Goal: Task Accomplishment & Management: Complete application form

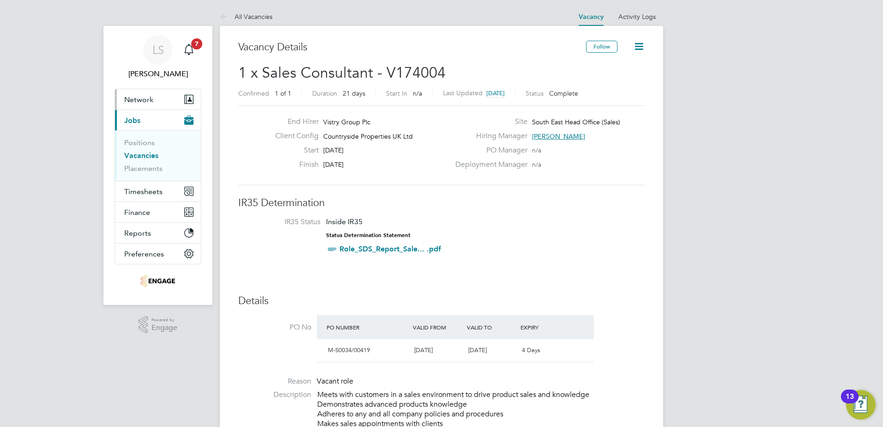
click at [145, 105] on button "Network" at bounding box center [158, 99] width 86 height 20
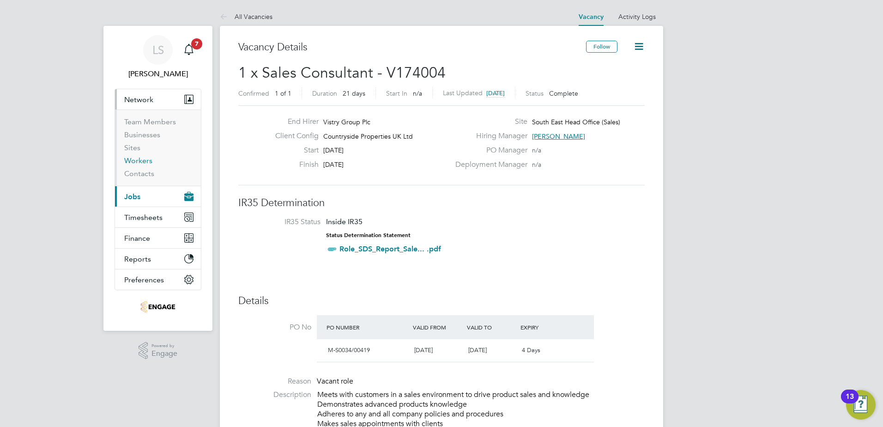
click at [144, 162] on link "Workers" at bounding box center [138, 160] width 28 height 9
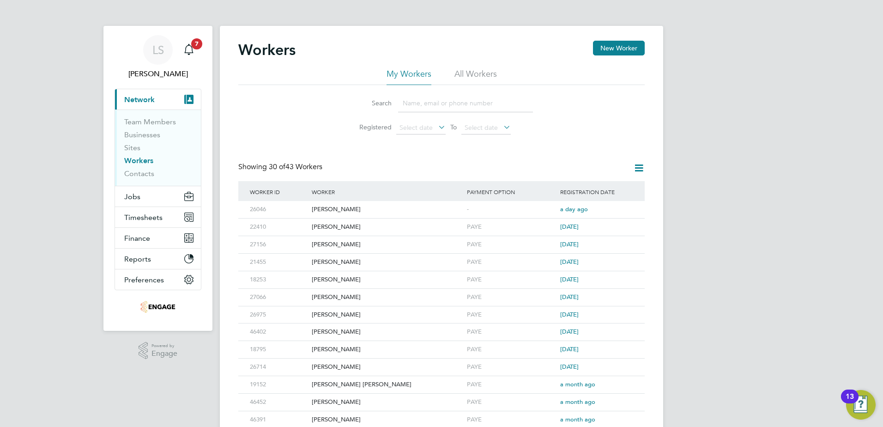
drag, startPoint x: 624, startPoint y: 49, endPoint x: 607, endPoint y: 77, distance: 32.6
click at [624, 49] on button "New Worker" at bounding box center [619, 48] width 52 height 15
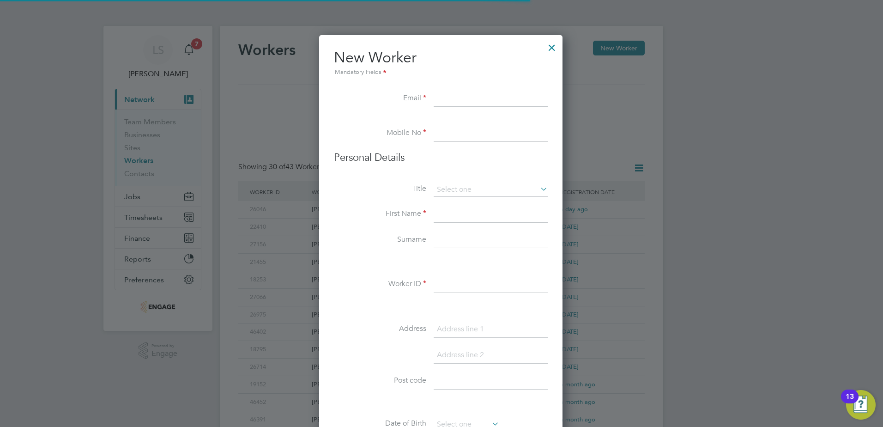
scroll to position [786, 245]
paste input "[PERSON_NAME][EMAIL_ADDRESS][PERSON_NAME][DOMAIN_NAME]"
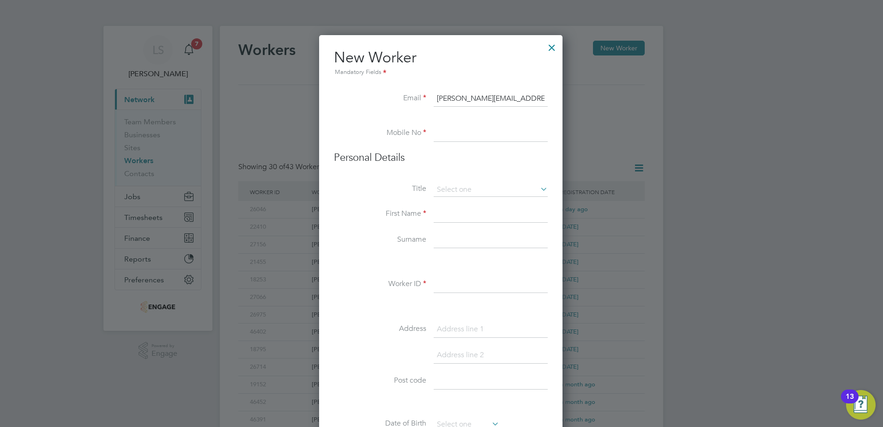
type input "[PERSON_NAME][EMAIL_ADDRESS][PERSON_NAME][DOMAIN_NAME]"
click at [461, 139] on input at bounding box center [491, 133] width 114 height 17
paste input "07889 053 821"
type input "07889 053 821"
click at [454, 212] on input at bounding box center [491, 214] width 114 height 17
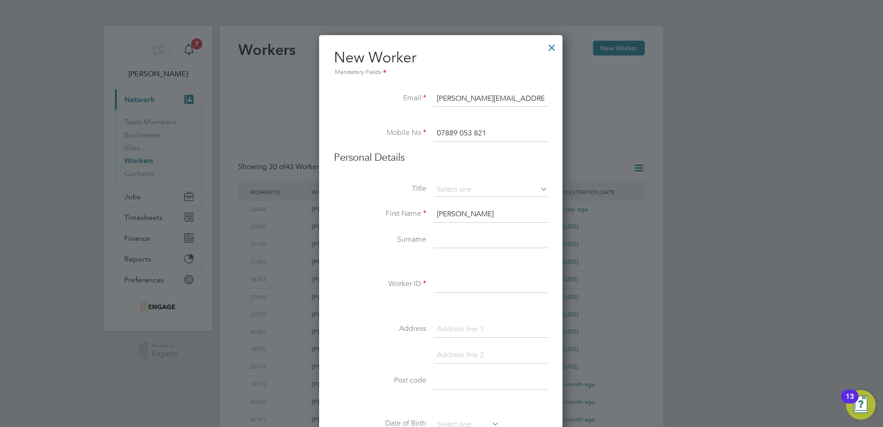
type input "[PERSON_NAME]"
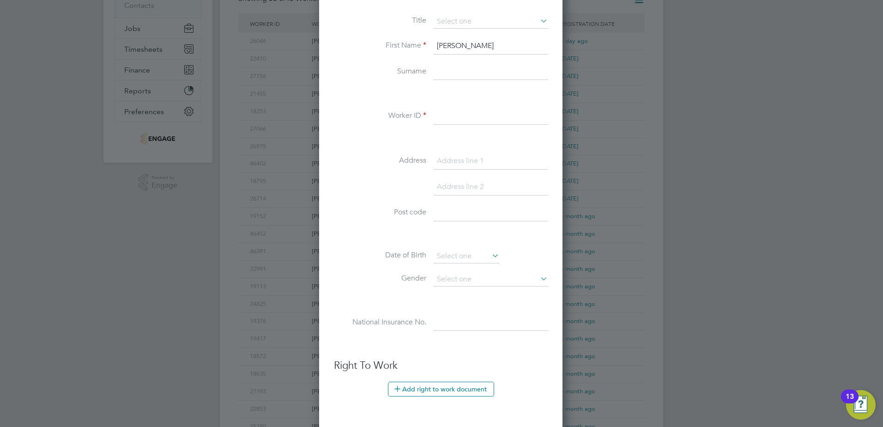
scroll to position [133, 0]
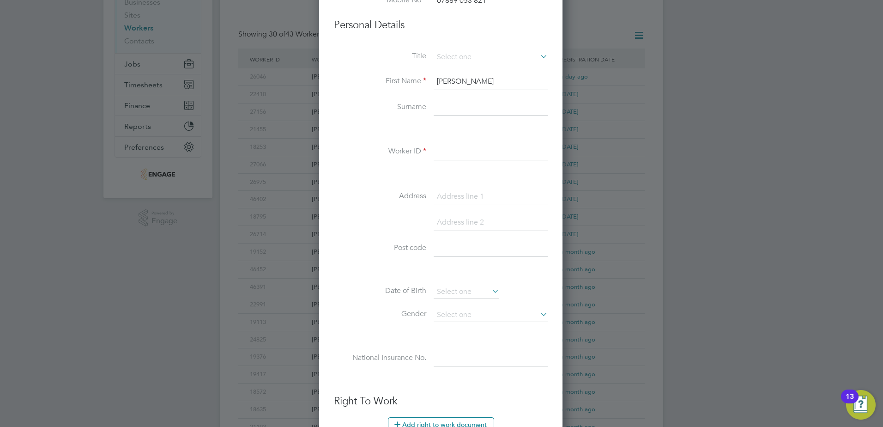
click at [478, 156] on input at bounding box center [491, 152] width 114 height 17
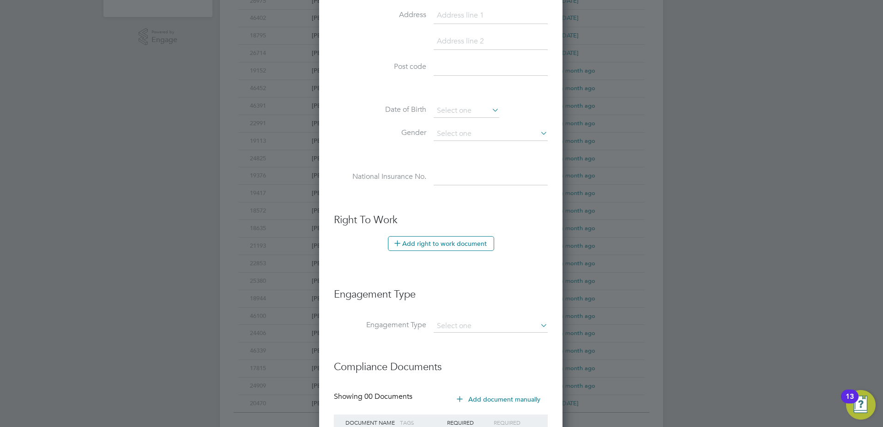
scroll to position [317, 0]
type input "46484"
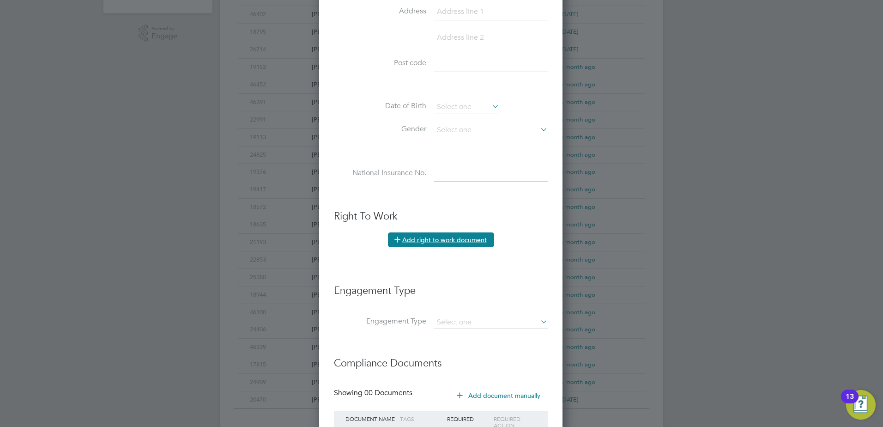
click at [406, 237] on button "Add right to work document" at bounding box center [441, 239] width 106 height 15
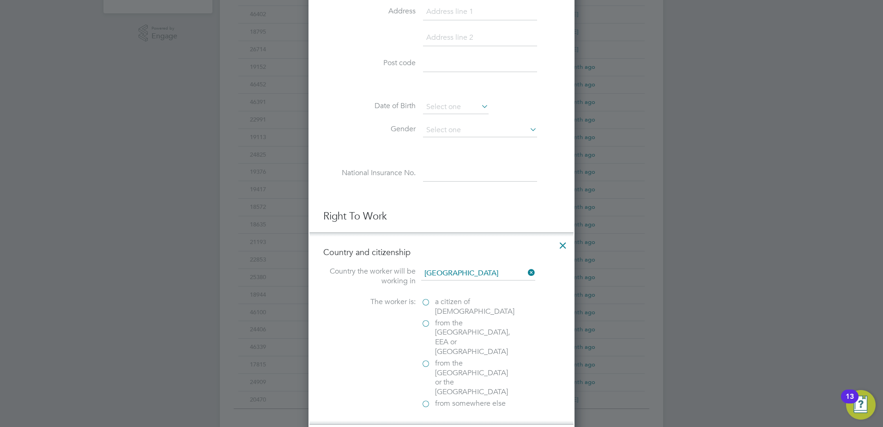
click at [430, 303] on label "a citizen of United Kingdom" at bounding box center [467, 306] width 92 height 19
click at [0, 0] on input "a citizen of United Kingdom" at bounding box center [0, 0] width 0 height 0
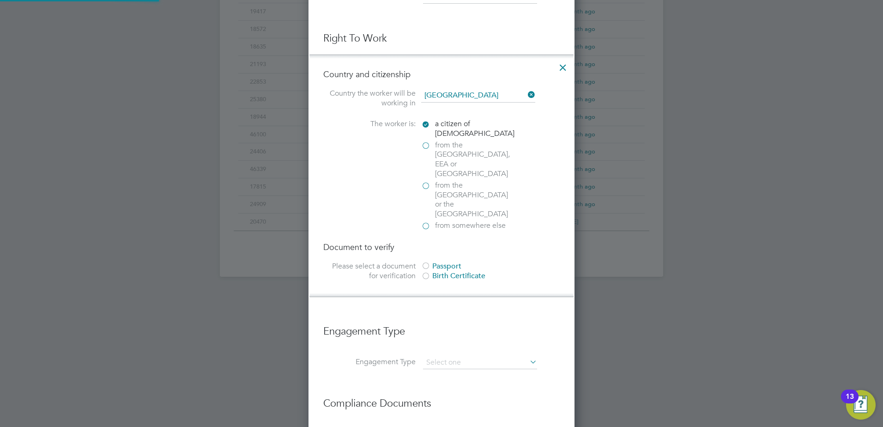
scroll to position [502, 0]
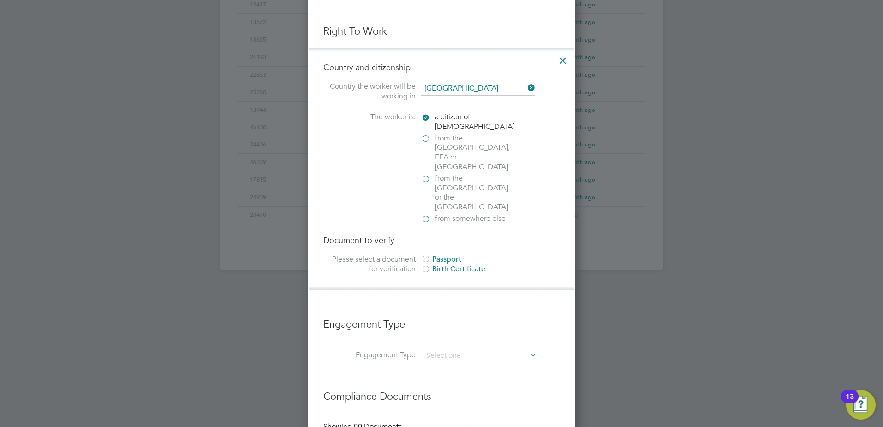
click at [429, 255] on div at bounding box center [425, 259] width 9 height 9
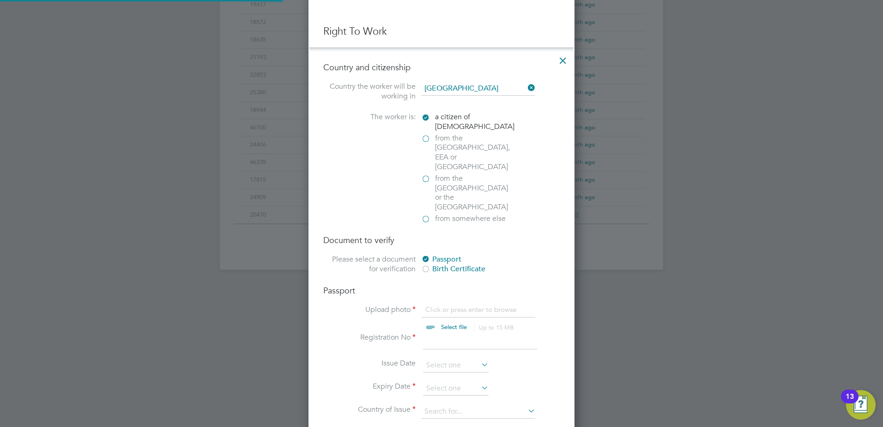
scroll to position [1152, 267]
click at [458, 305] on input "file" at bounding box center [462, 319] width 145 height 28
type input "C:\fakepath\Trevor Kemp.pdf"
click at [430, 382] on input at bounding box center [456, 389] width 66 height 14
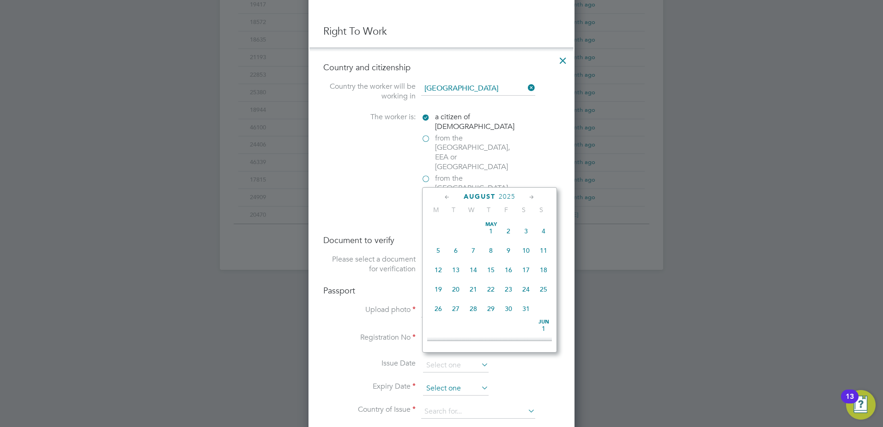
scroll to position [360, 0]
click at [510, 195] on span "2025" at bounding box center [507, 197] width 17 height 8
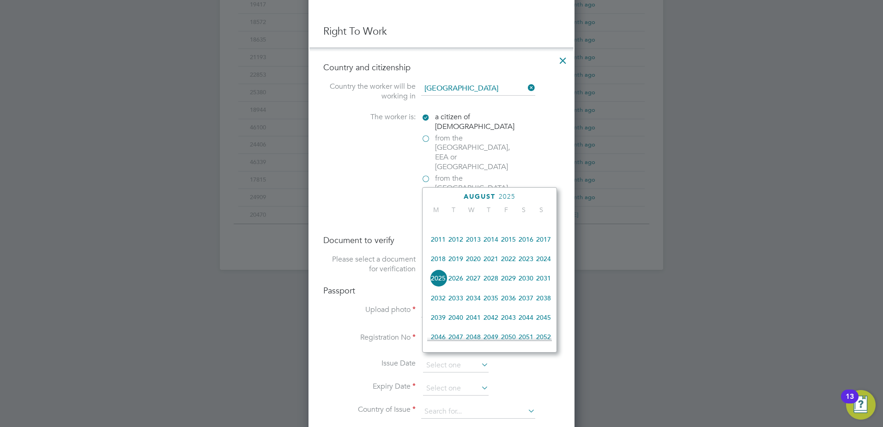
click at [487, 304] on span "2035" at bounding box center [491, 298] width 18 height 18
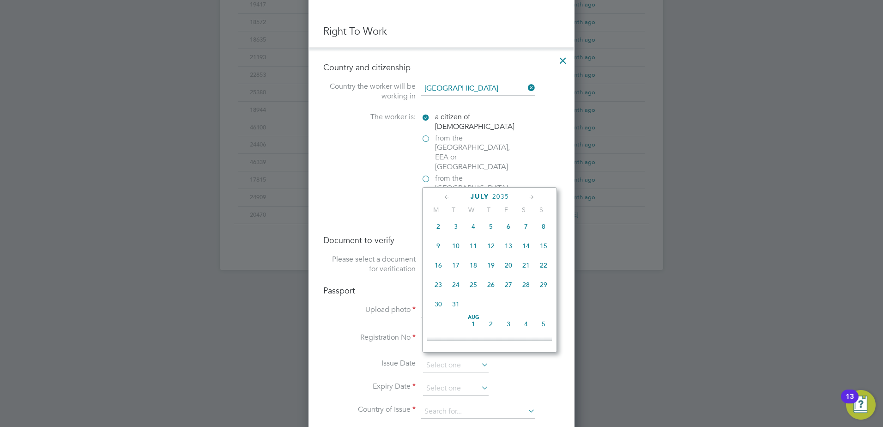
scroll to position [199, 0]
click at [543, 252] on span "8" at bounding box center [544, 247] width 18 height 18
type input "08 Jul 2035"
click at [543, 252] on span "8" at bounding box center [544, 247] width 18 height 18
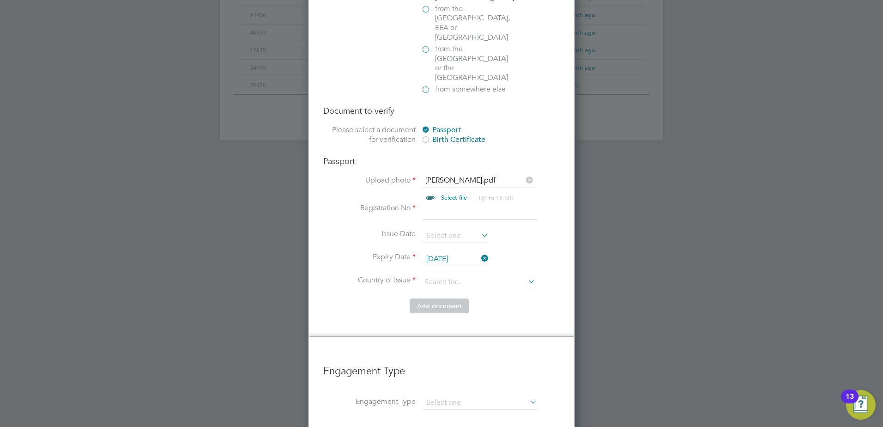
scroll to position [641, 0]
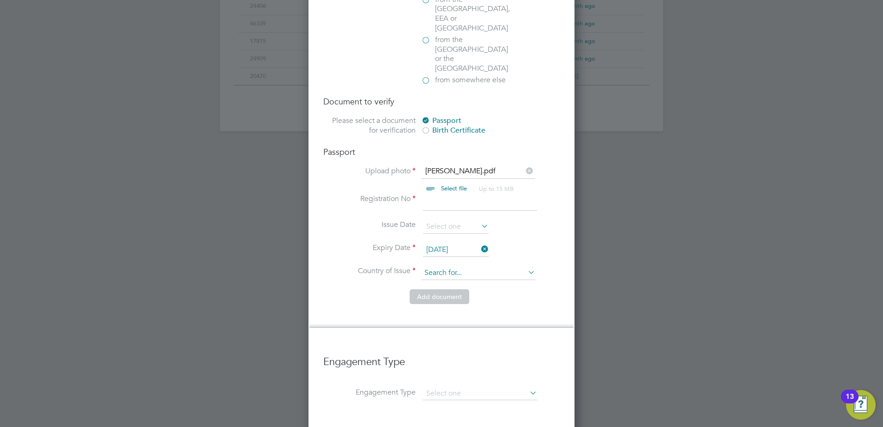
click at [433, 266] on input at bounding box center [478, 273] width 114 height 14
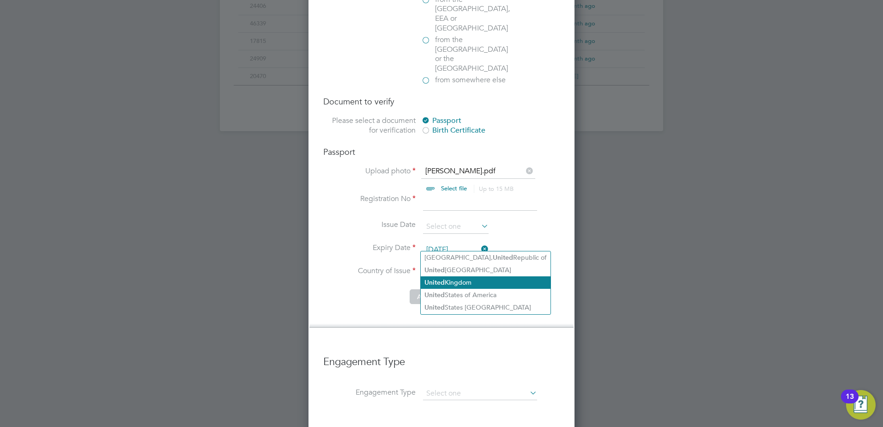
click at [477, 280] on li "United Kingdom" at bounding box center [486, 282] width 130 height 12
type input "United Kingdom"
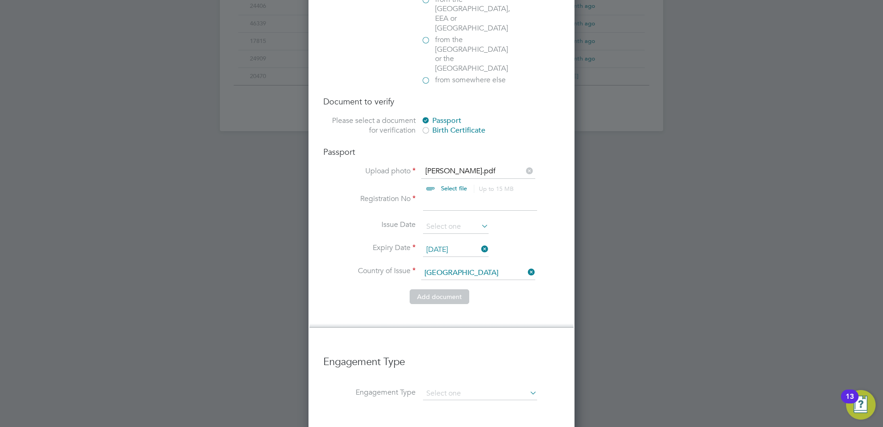
click at [451, 194] on input at bounding box center [480, 202] width 114 height 17
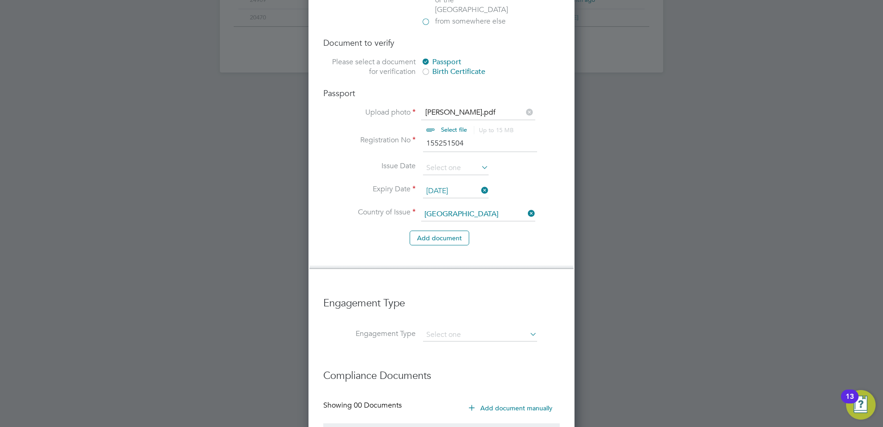
scroll to position [759, 0]
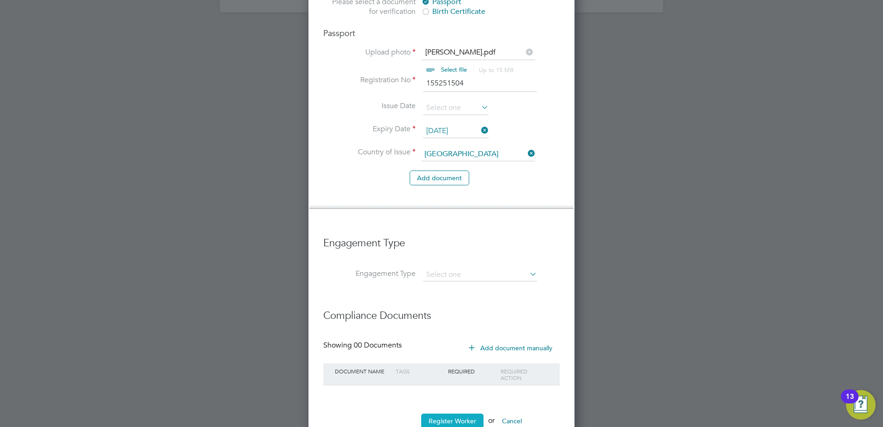
type input "155251504"
click at [446, 413] on button "Register Worker" at bounding box center [452, 420] width 62 height 15
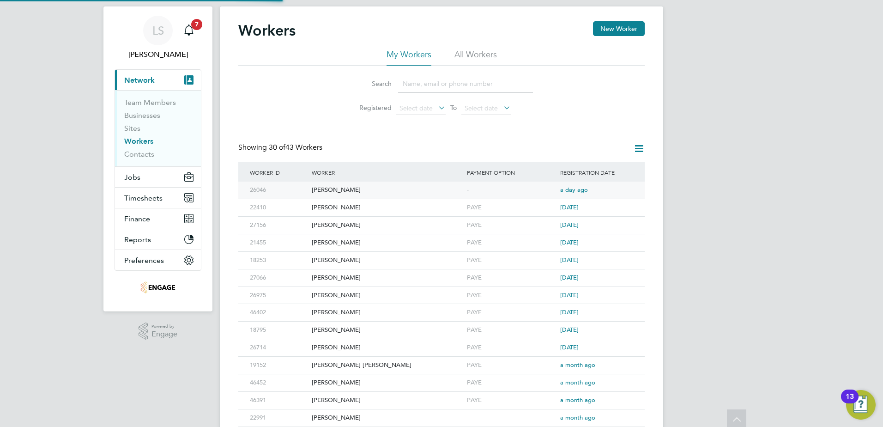
scroll to position [0, 0]
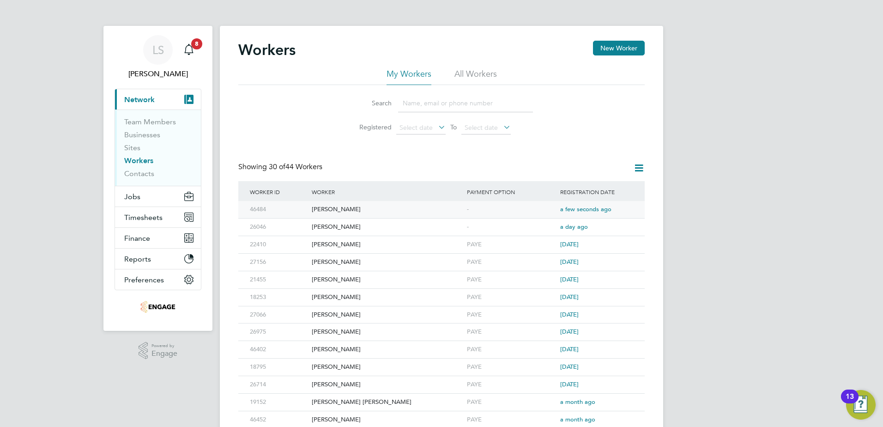
click at [337, 208] on div "Trevor" at bounding box center [386, 209] width 155 height 17
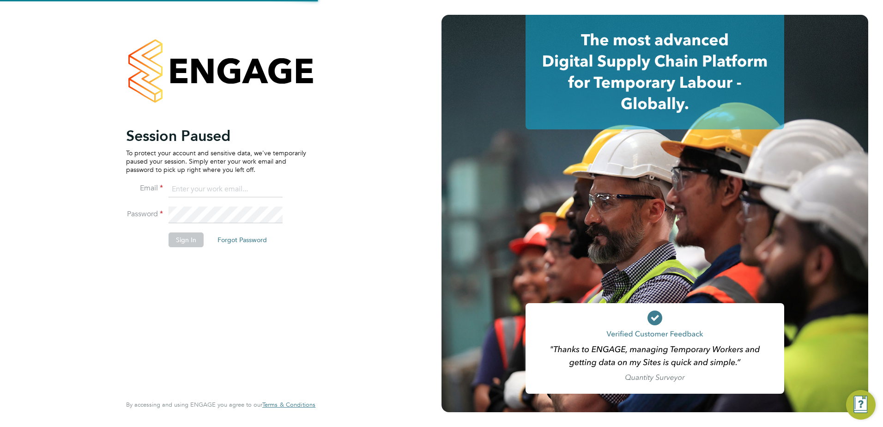
type input "[EMAIL_ADDRESS][DOMAIN_NAME]"
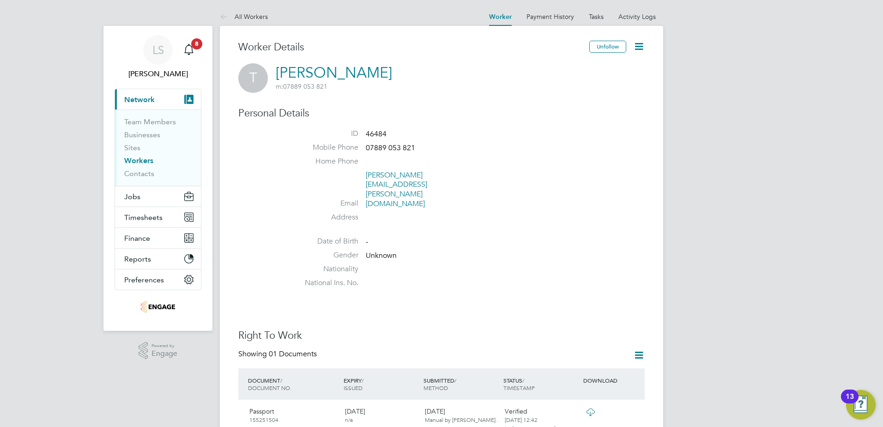
click at [635, 46] on icon at bounding box center [639, 47] width 12 height 12
click at [603, 68] on li "Edit Personal Details e" at bounding box center [604, 68] width 75 height 13
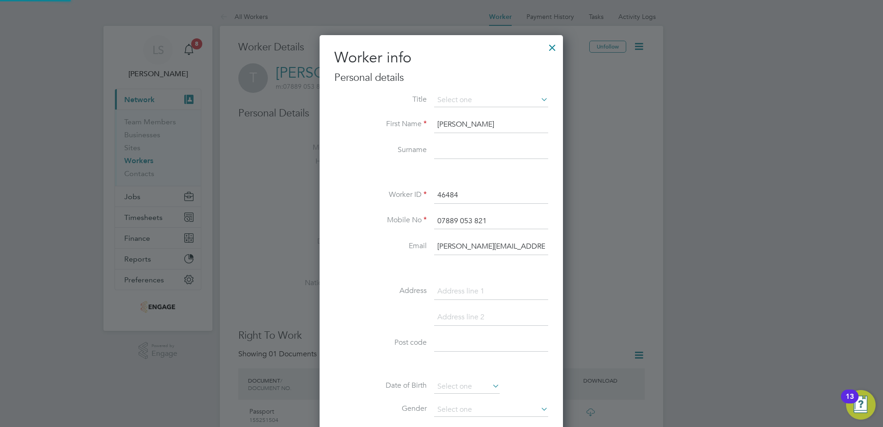
scroll to position [523, 244]
drag, startPoint x: 460, startPoint y: 220, endPoint x: 469, endPoint y: 199, distance: 23.8
click at [461, 217] on input "07889 053 821" at bounding box center [491, 221] width 114 height 17
click at [467, 150] on input at bounding box center [491, 150] width 114 height 17
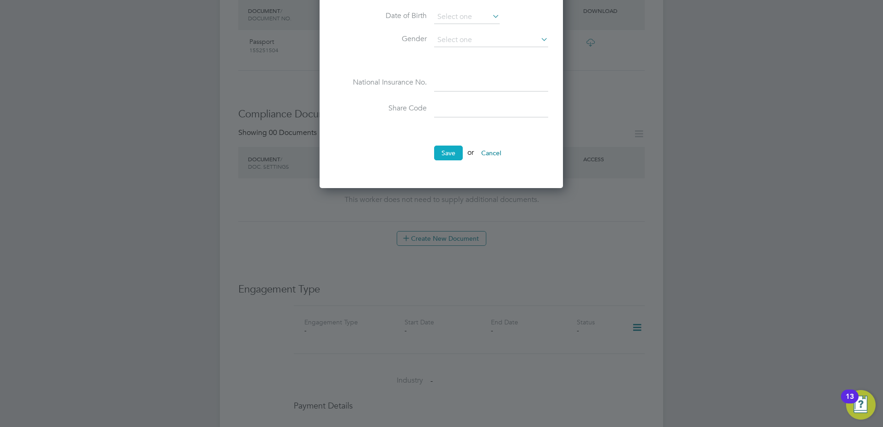
type input "Kemp"
click at [448, 151] on button "Save" at bounding box center [448, 153] width 29 height 15
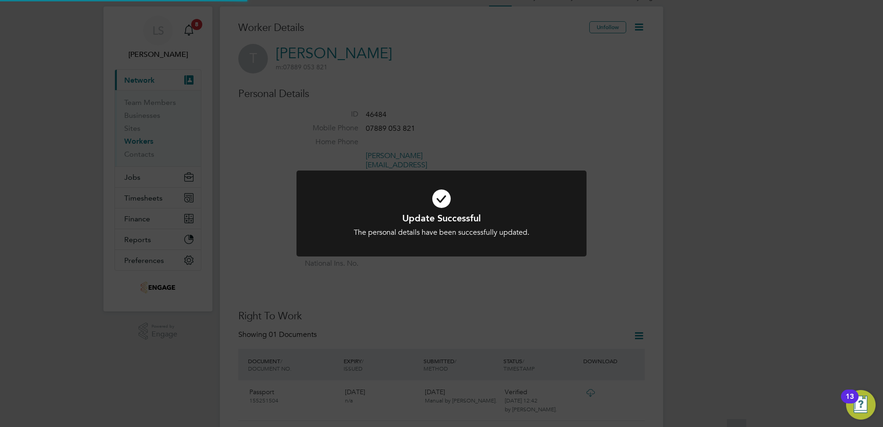
scroll to position [0, 0]
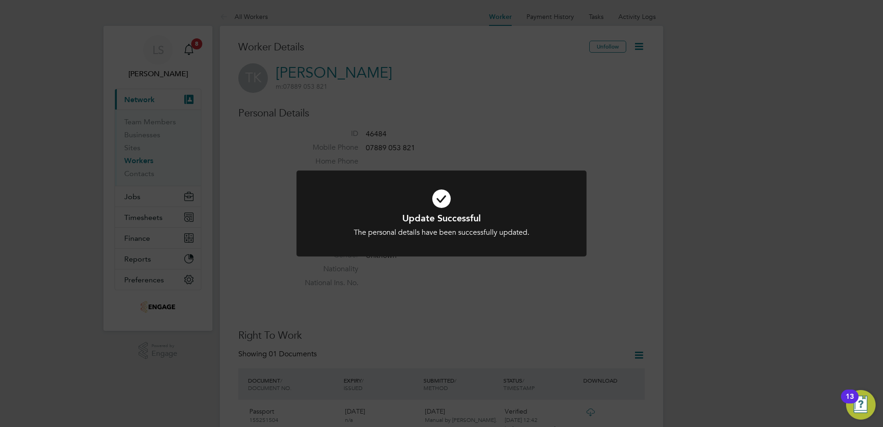
click at [558, 266] on div "Update Successful The personal details have been successfully updated. Cancel O…" at bounding box center [442, 218] width 290 height 97
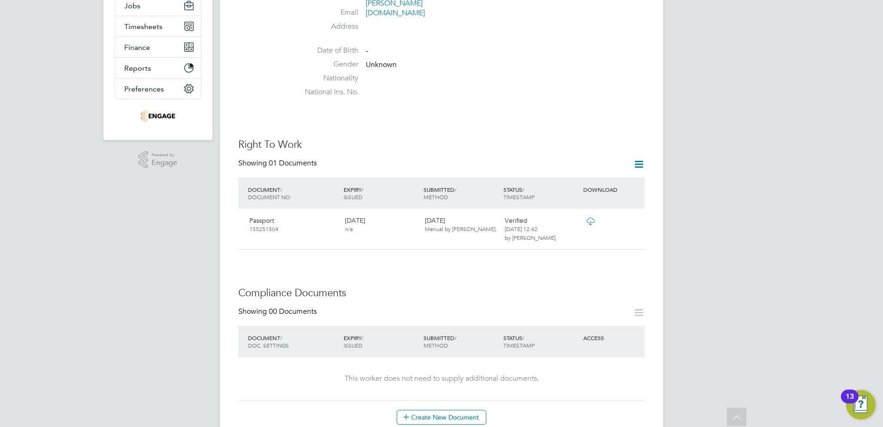
scroll to position [46, 0]
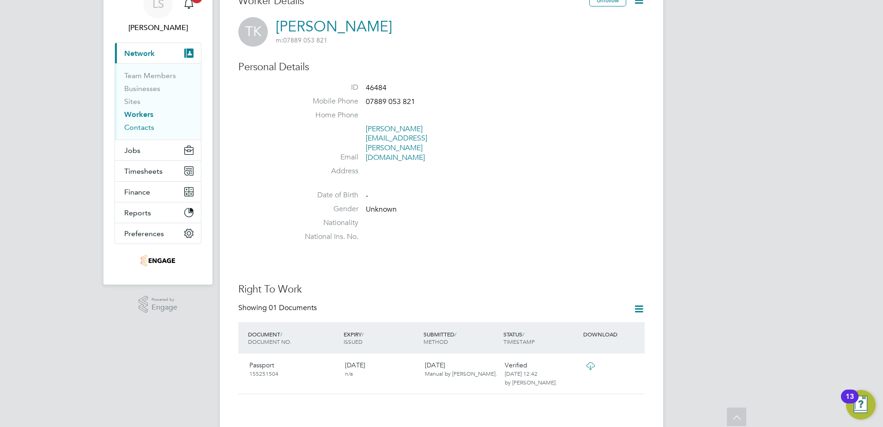
click at [140, 130] on link "Contacts" at bounding box center [139, 127] width 30 height 9
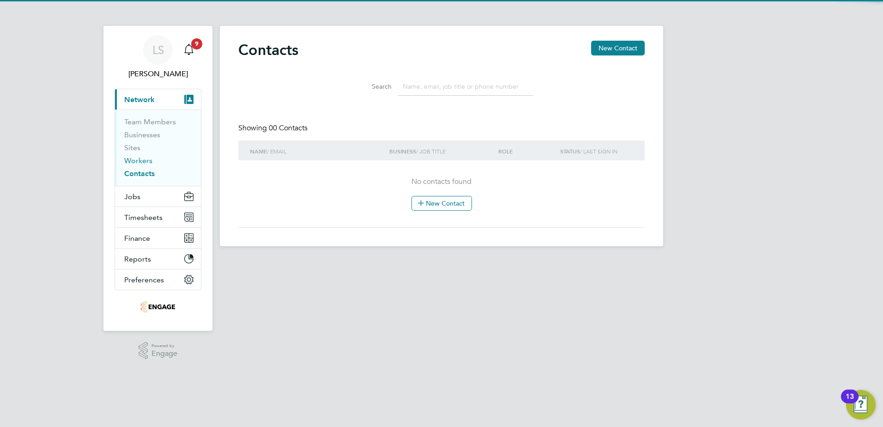
click at [143, 164] on link "Workers" at bounding box center [138, 160] width 28 height 9
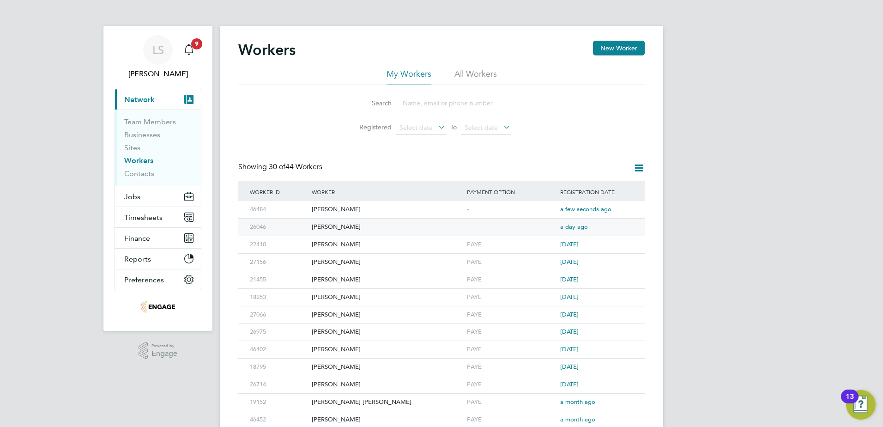
click at [361, 227] on div "[PERSON_NAME]" at bounding box center [386, 226] width 155 height 17
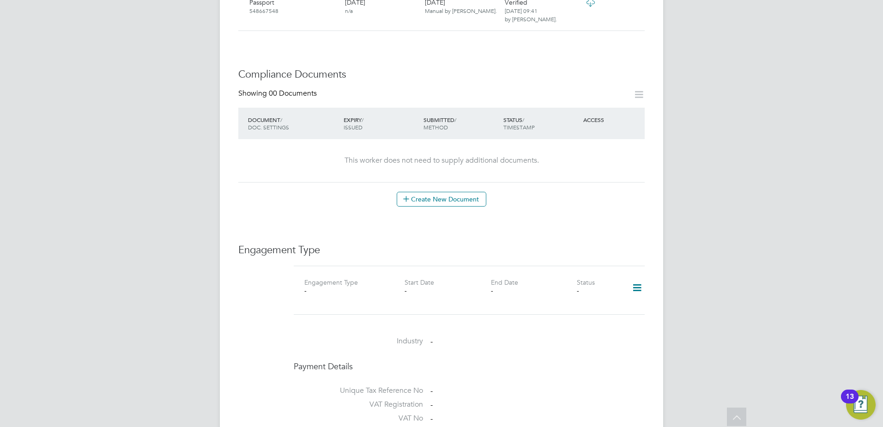
scroll to position [462, 0]
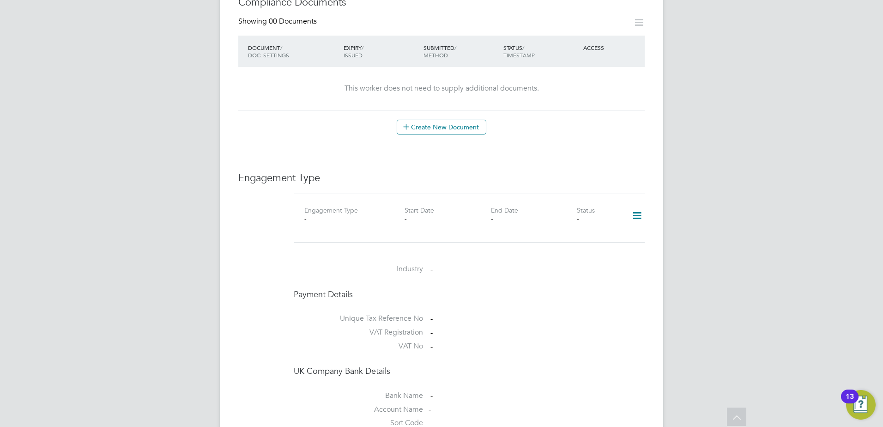
click at [634, 208] on icon at bounding box center [637, 215] width 16 height 21
click at [566, 245] on li "Add Engagement Type" at bounding box center [589, 246] width 105 height 13
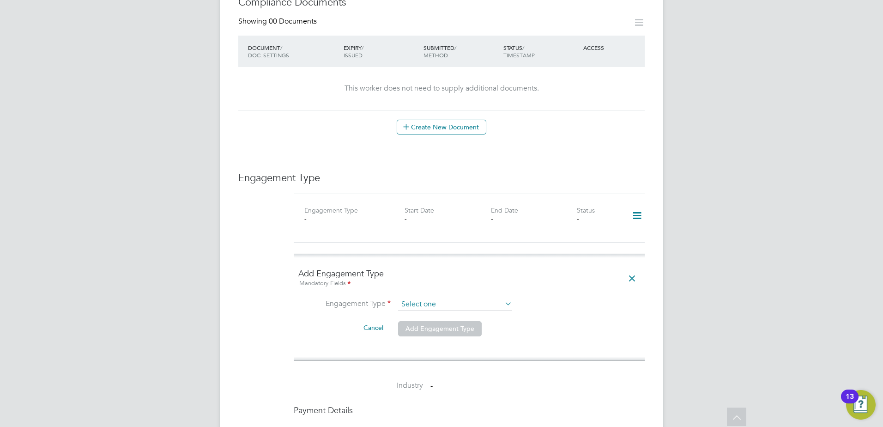
click at [405, 298] on input at bounding box center [455, 304] width 114 height 13
click at [439, 322] on li "PAYE Direct" at bounding box center [455, 321] width 115 height 13
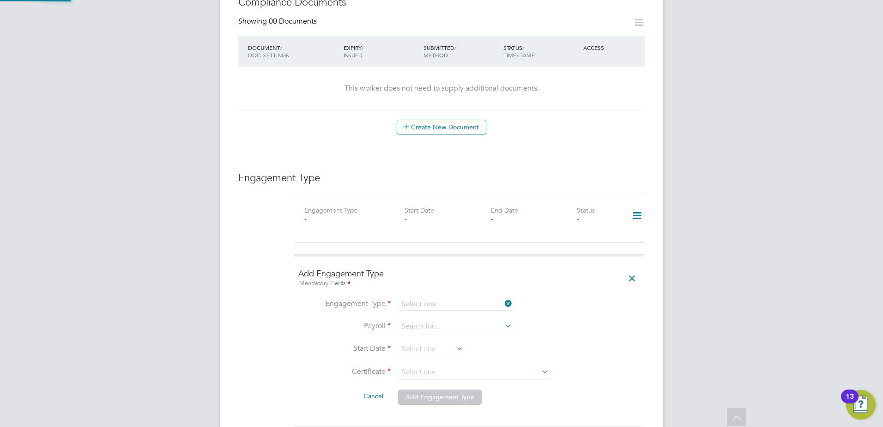
type input "PAYE Direct"
click at [446, 320] on input at bounding box center [455, 326] width 114 height 13
click at [424, 331] on li "PAYE" at bounding box center [455, 330] width 115 height 13
type input "PAYE"
click at [429, 342] on input at bounding box center [431, 349] width 66 height 14
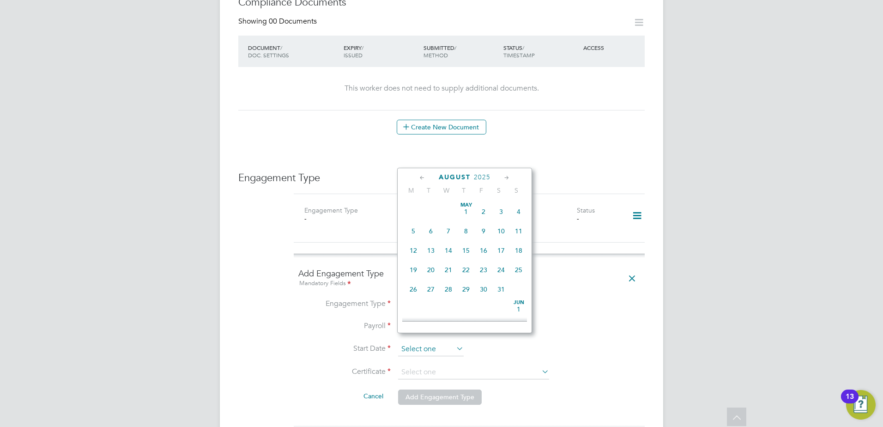
scroll to position [360, 0]
click at [555, 320] on li "Payroll PAYE" at bounding box center [469, 331] width 342 height 22
click at [424, 342] on input at bounding box center [431, 349] width 66 height 14
click at [416, 270] on span "Sep 1" at bounding box center [414, 261] width 18 height 18
type input "01 Sep 2025"
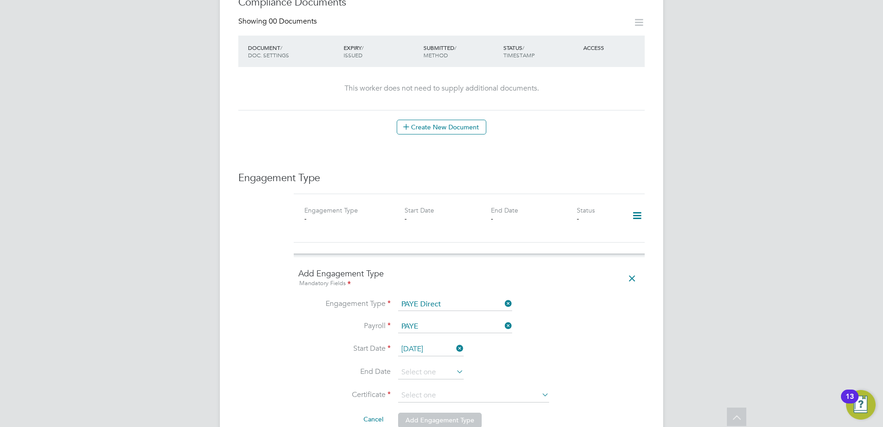
click at [416, 270] on span "Sep 1" at bounding box center [414, 261] width 18 height 18
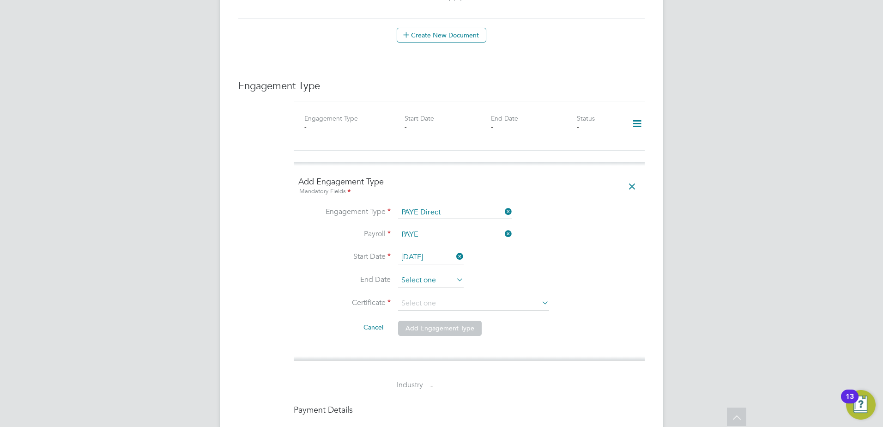
scroll to position [554, 0]
click at [432, 273] on input at bounding box center [431, 280] width 66 height 14
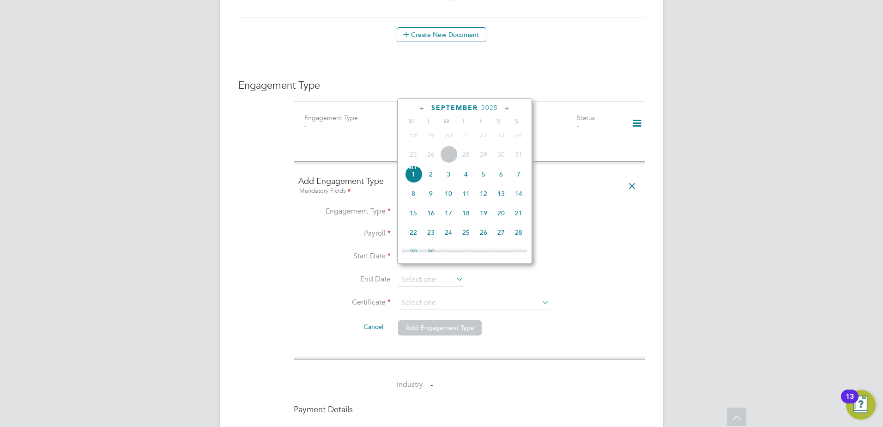
click at [412, 183] on span "Sep 1" at bounding box center [414, 174] width 18 height 18
type input "01 Sep 2025"
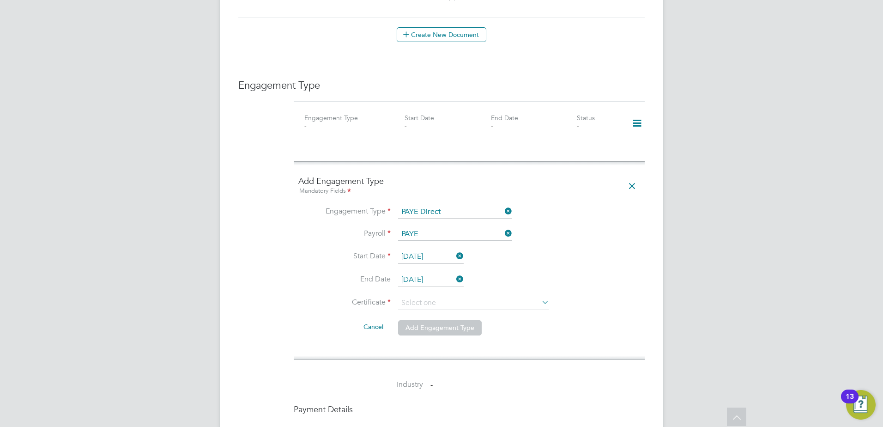
click at [412, 183] on span "Sep 1" at bounding box center [414, 174] width 18 height 18
click at [420, 296] on input at bounding box center [473, 303] width 151 height 14
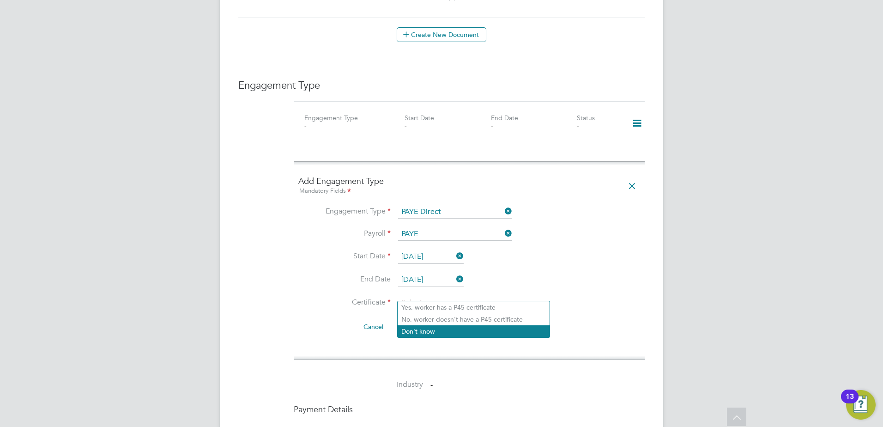
click at [449, 330] on li "Don't know" at bounding box center [474, 331] width 152 height 12
type input "Don't know"
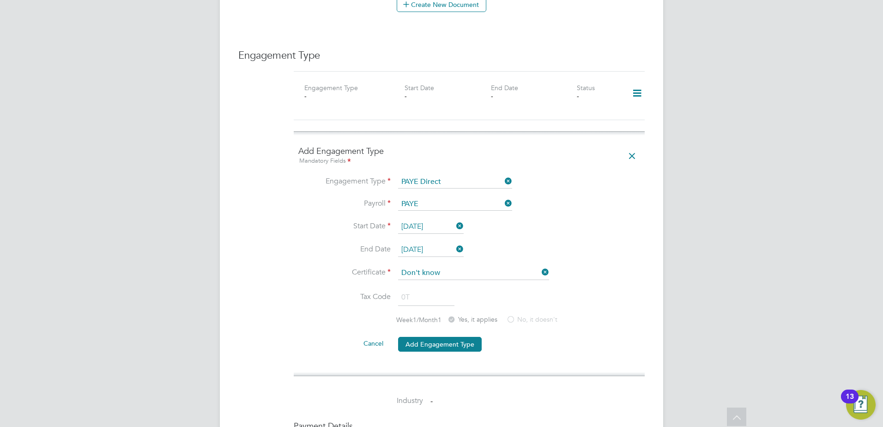
scroll to position [600, 0]
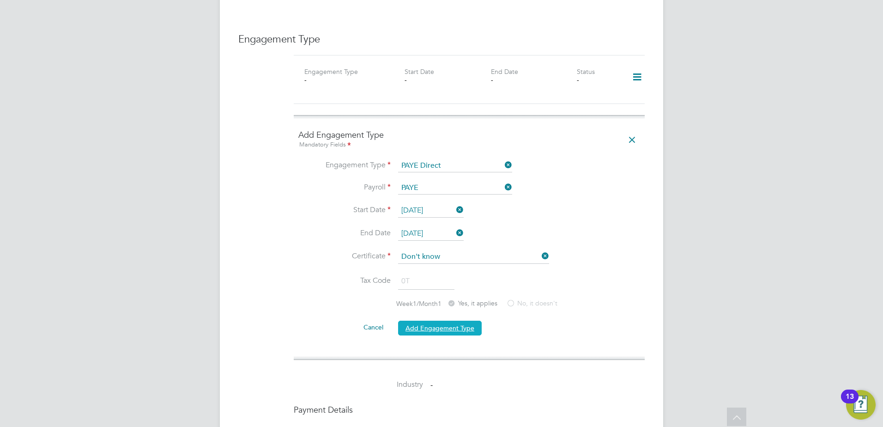
click at [440, 321] on button "Add Engagement Type" at bounding box center [440, 328] width 84 height 15
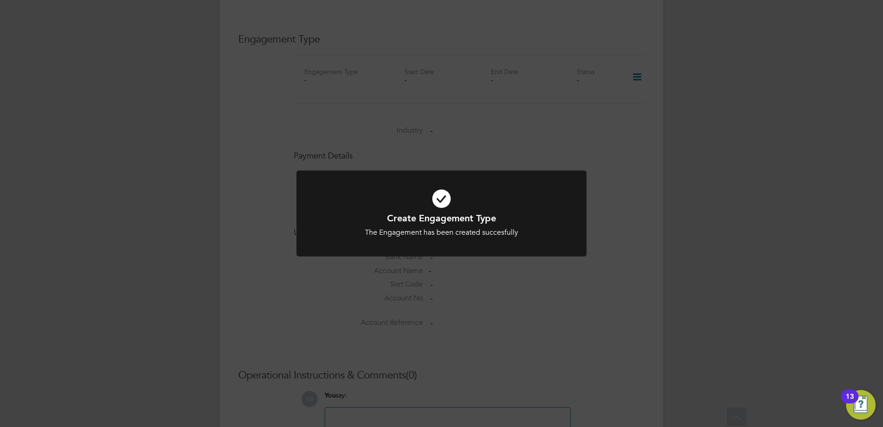
click at [515, 310] on div "Create Engagement Type The Engagement has been created succesfully Cancel Okay" at bounding box center [441, 213] width 883 height 427
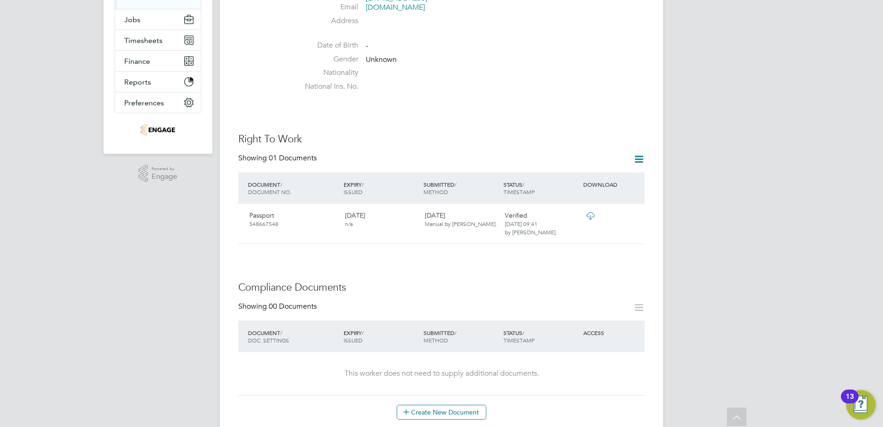
scroll to position [46, 0]
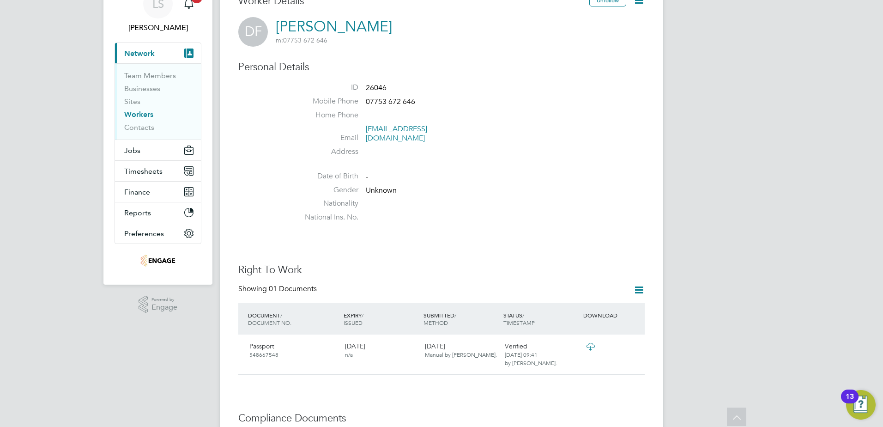
click at [143, 115] on link "Workers" at bounding box center [138, 114] width 29 height 9
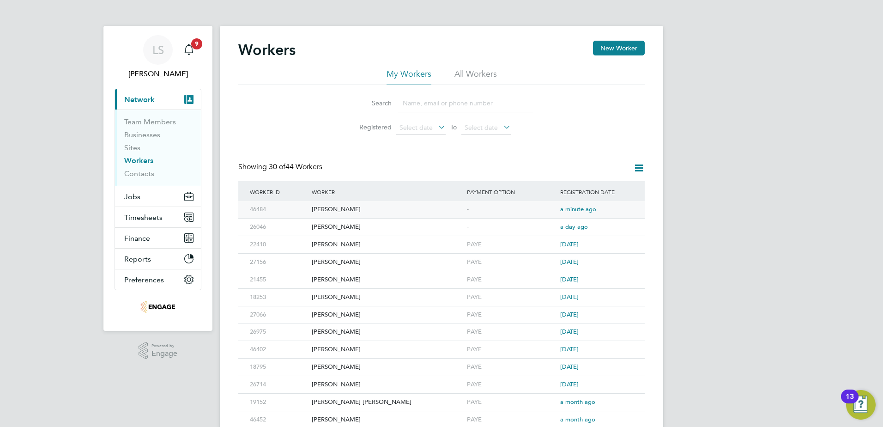
click at [327, 209] on div "[PERSON_NAME]" at bounding box center [386, 209] width 155 height 17
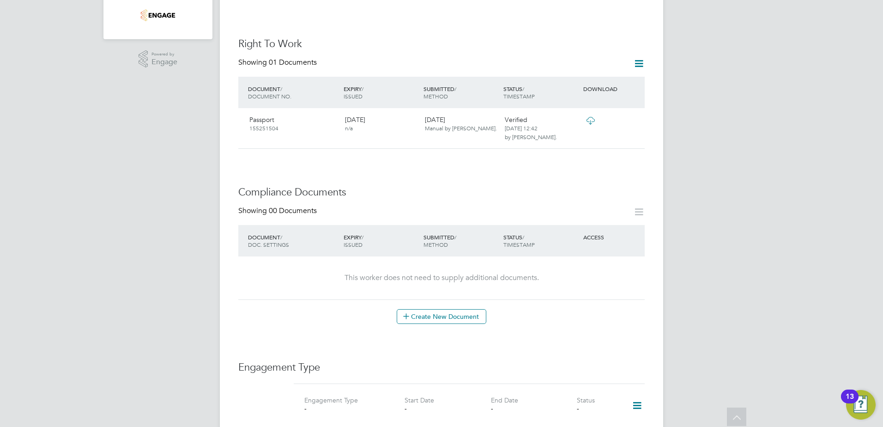
scroll to position [416, 0]
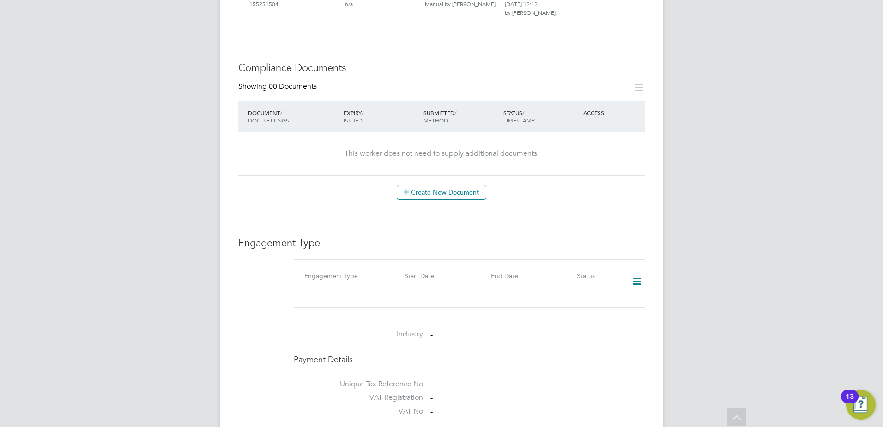
click at [635, 271] on icon at bounding box center [637, 281] width 16 height 21
click at [574, 290] on li "Add Engagement Type" at bounding box center [589, 292] width 105 height 13
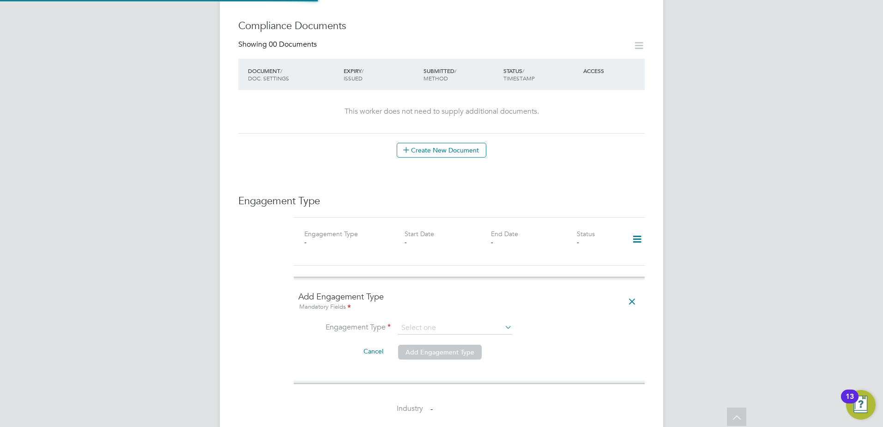
scroll to position [554, 0]
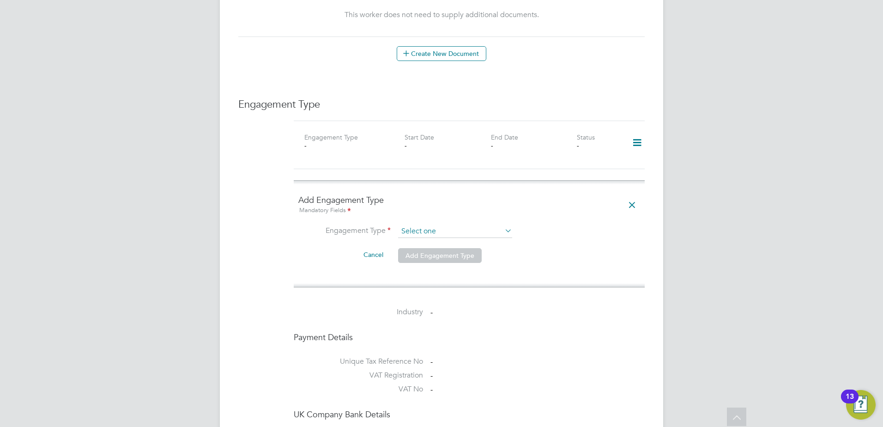
click at [418, 225] on input at bounding box center [455, 231] width 114 height 13
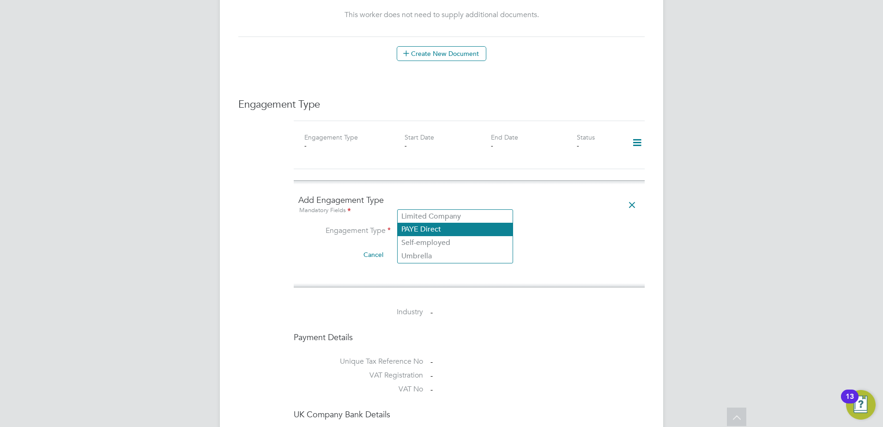
click at [423, 231] on li "PAYE Direct" at bounding box center [455, 229] width 115 height 13
type input "PAYE Direct"
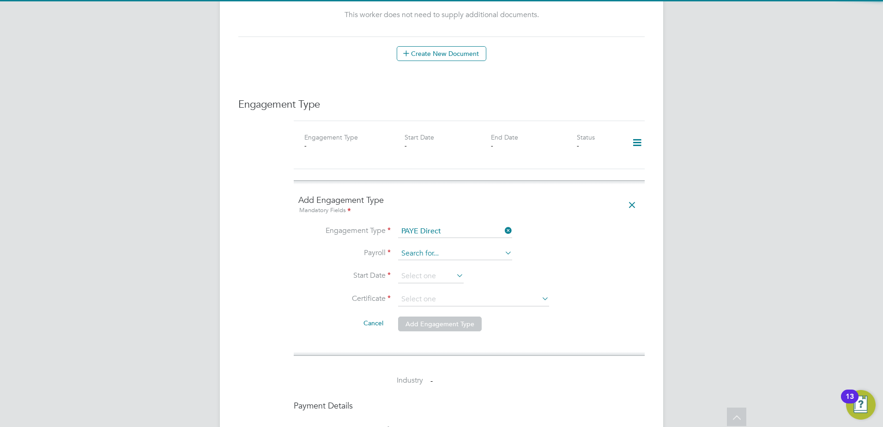
click at [425, 247] on input at bounding box center [455, 253] width 114 height 13
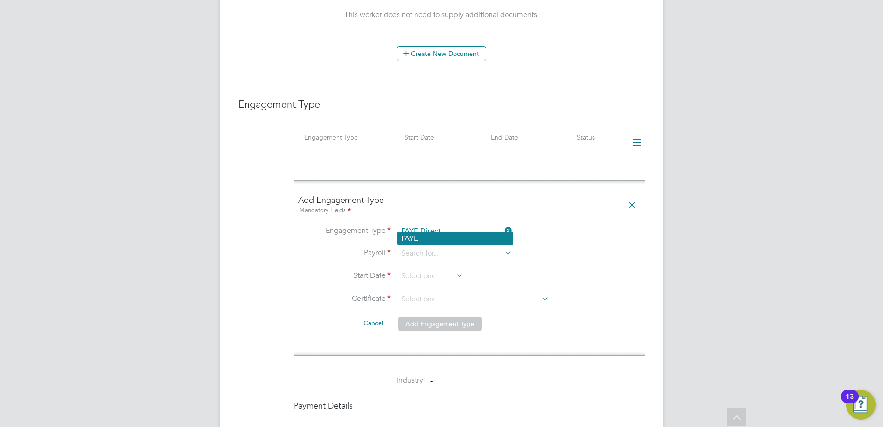
click at [425, 240] on li "PAYE" at bounding box center [455, 238] width 115 height 13
type input "PAYE"
click at [424, 269] on input at bounding box center [431, 276] width 66 height 14
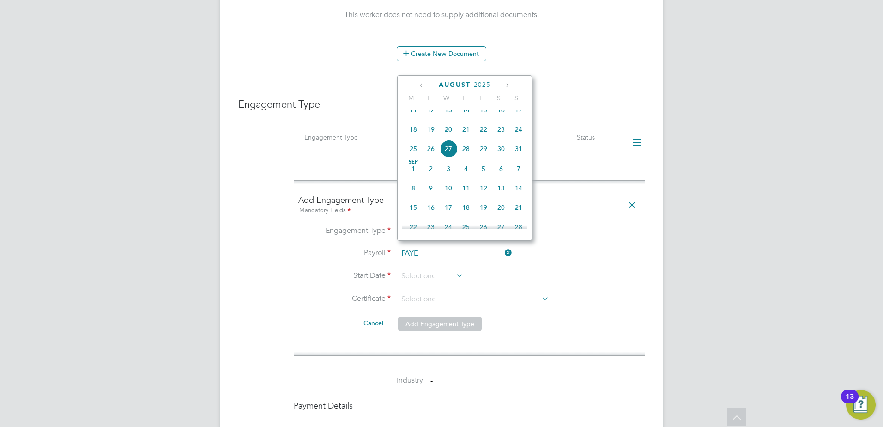
click at [471, 158] on span "28" at bounding box center [466, 149] width 18 height 18
type input "28 Aug 2025"
click at [471, 158] on span "28" at bounding box center [466, 149] width 18 height 18
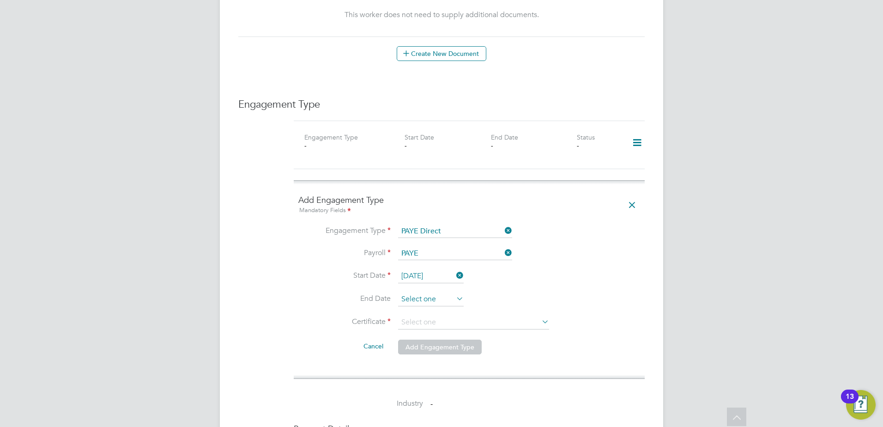
click at [430, 292] on input at bounding box center [431, 299] width 66 height 14
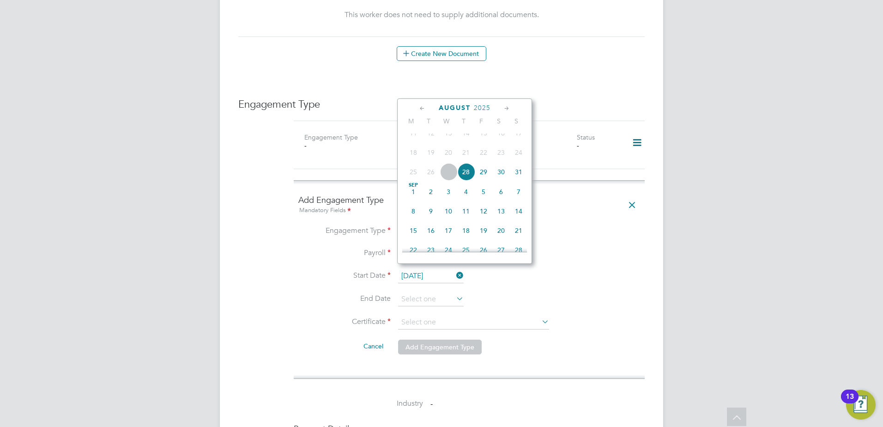
click at [519, 179] on span "31" at bounding box center [519, 172] width 18 height 18
type input "[DATE]"
click at [519, 179] on span "31" at bounding box center [519, 172] width 18 height 18
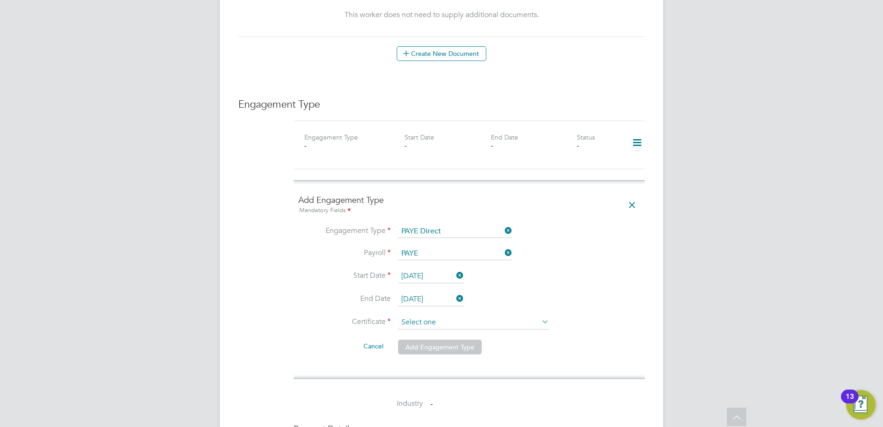
click at [428, 315] on input at bounding box center [473, 322] width 151 height 14
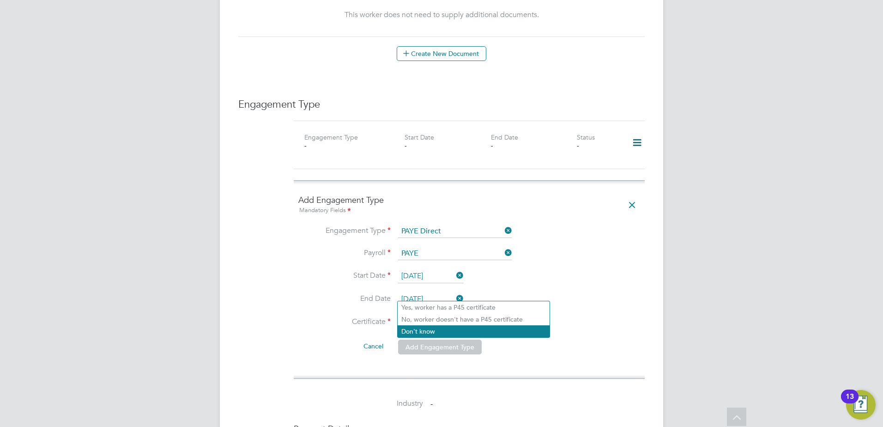
click at [448, 329] on li "Don't know" at bounding box center [474, 331] width 152 height 12
type input "Don't know"
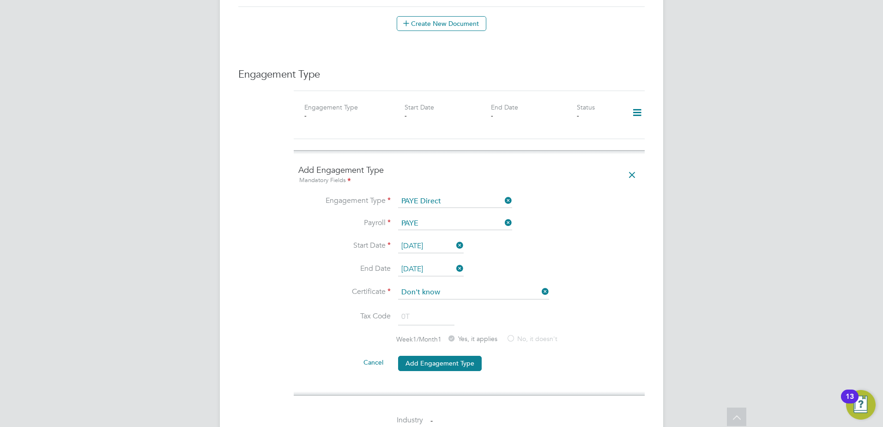
scroll to position [600, 0]
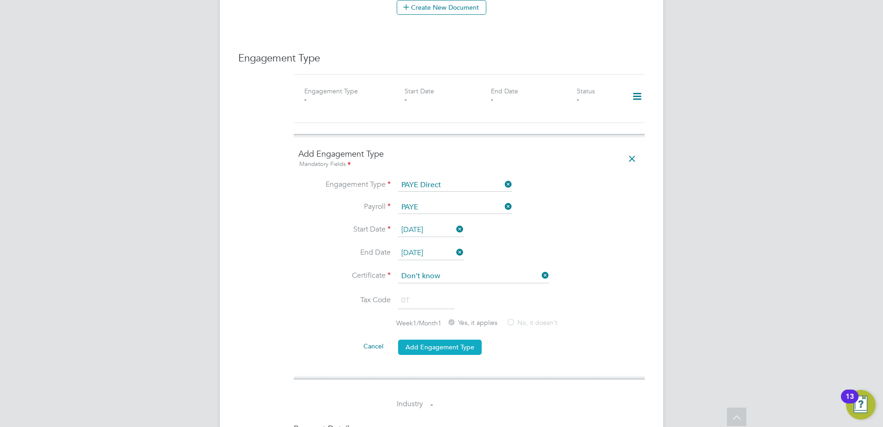
click at [451, 340] on button "Add Engagement Type" at bounding box center [440, 347] width 84 height 15
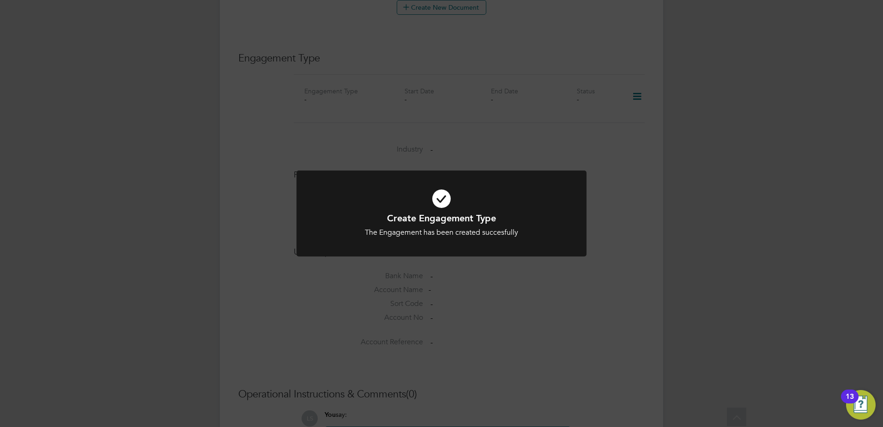
click at [545, 306] on div "Create Engagement Type The Engagement has been created succesfully Cancel Okay" at bounding box center [441, 213] width 883 height 427
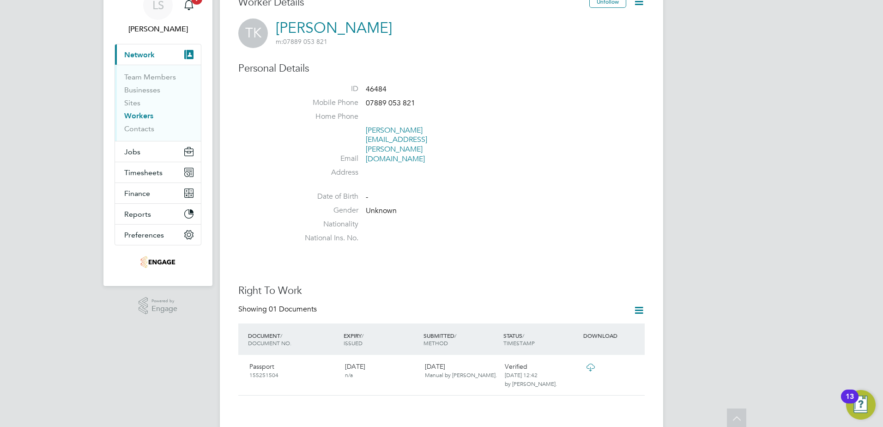
scroll to position [0, 0]
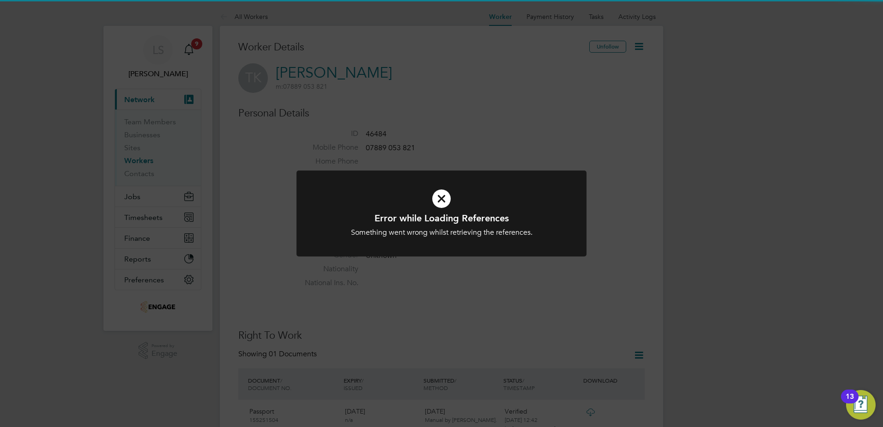
click at [463, 285] on div "Error while Loading References Something went wrong whilst retrieving the refer…" at bounding box center [441, 213] width 883 height 427
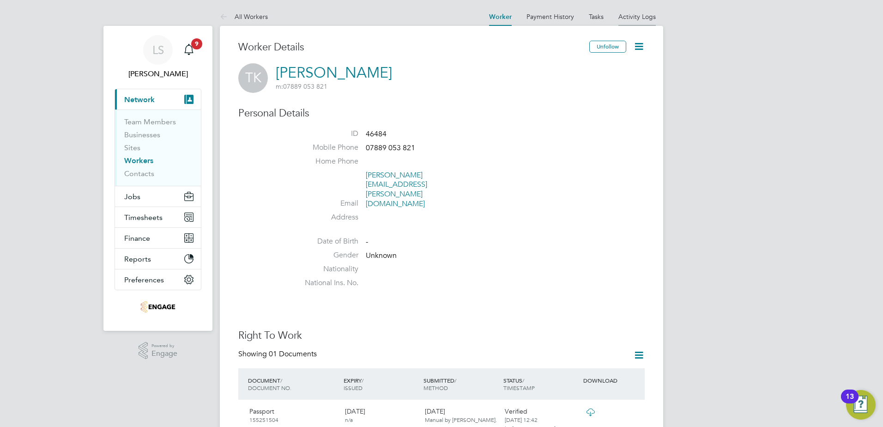
click at [624, 14] on link "Activity Logs" at bounding box center [636, 16] width 37 height 8
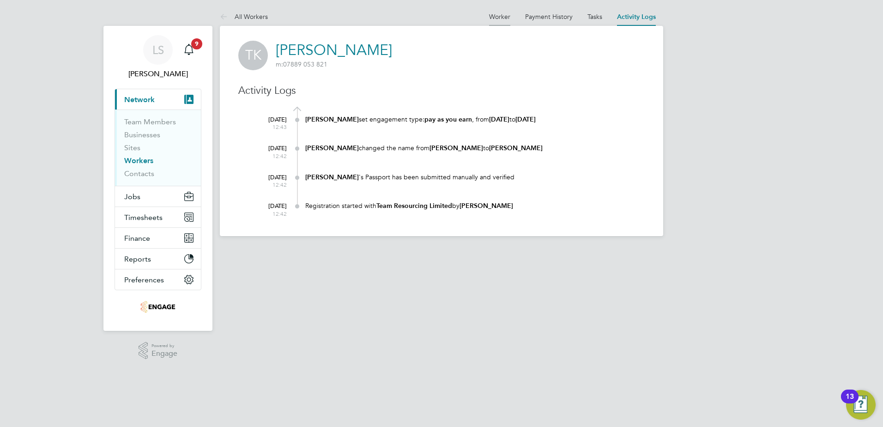
click at [499, 20] on li "Worker" at bounding box center [499, 16] width 21 height 18
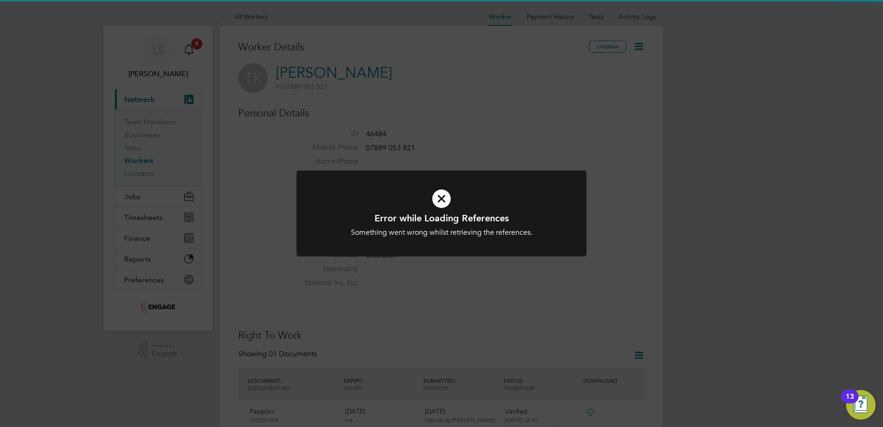
click at [720, 275] on div "Error while Loading References Something went wrong whilst retrieving the refer…" at bounding box center [441, 213] width 883 height 427
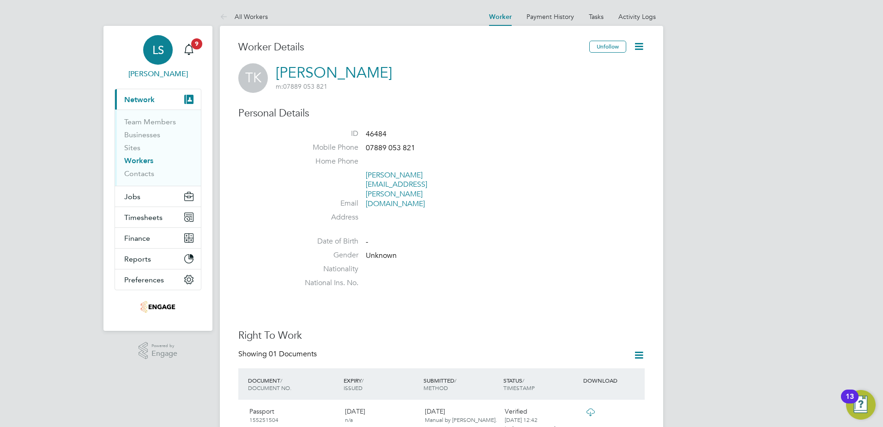
click at [157, 62] on div "LS" at bounding box center [158, 50] width 30 height 30
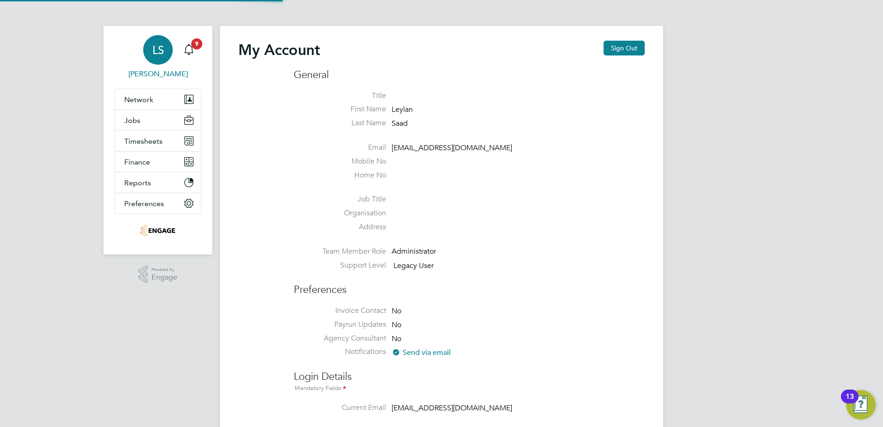
type input "leylansaad@teamresourcing.co.uk"
click at [623, 44] on button "Sign Out" at bounding box center [624, 48] width 41 height 15
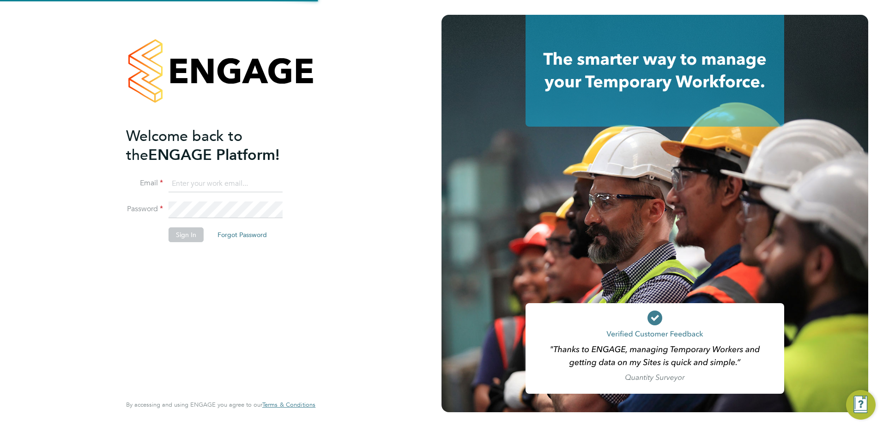
type input "leylansaad@teamresourcing.co.uk"
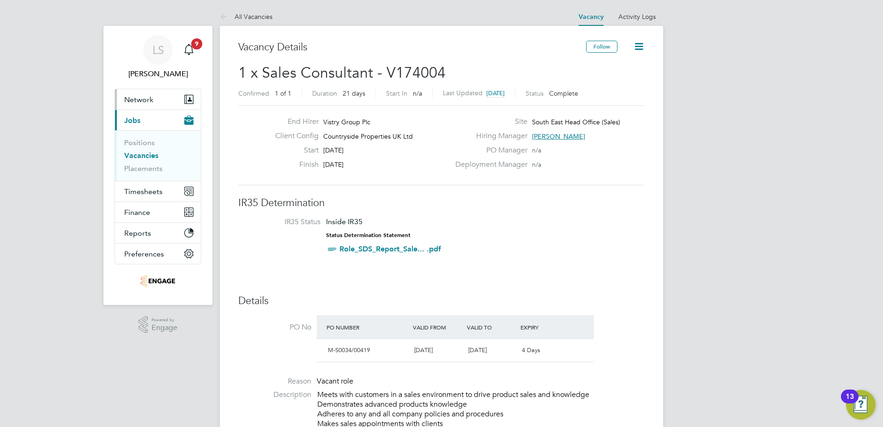
click at [141, 99] on span "Network" at bounding box center [138, 99] width 29 height 9
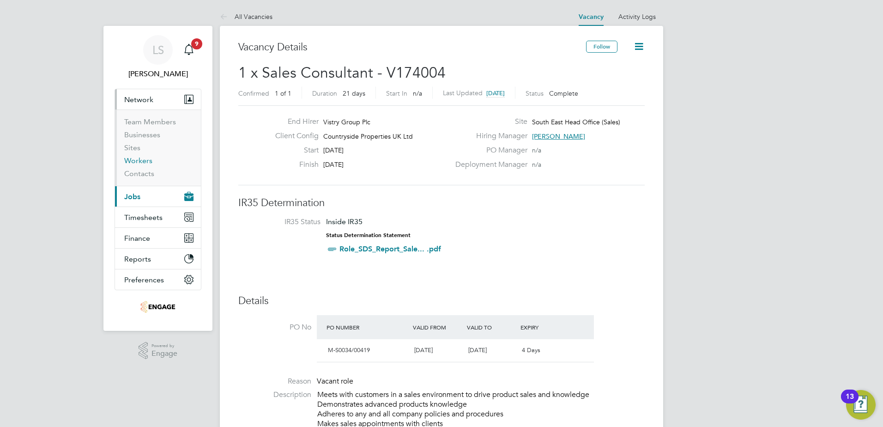
click at [140, 162] on link "Workers" at bounding box center [138, 160] width 28 height 9
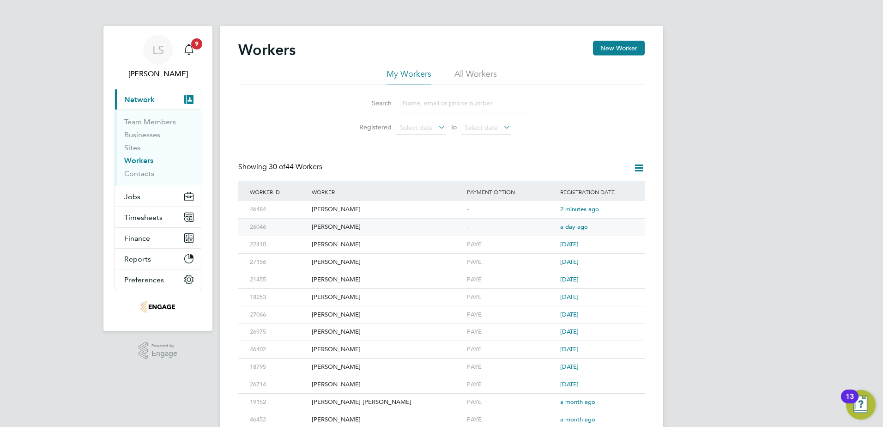
click at [341, 227] on div "[PERSON_NAME]" at bounding box center [386, 226] width 155 height 17
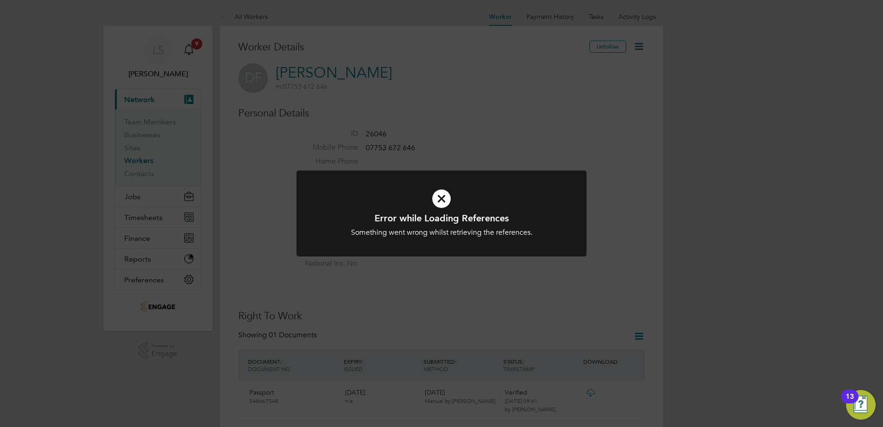
click at [598, 273] on div "Error while Loading References Something went wrong whilst retrieving the refer…" at bounding box center [441, 213] width 883 height 427
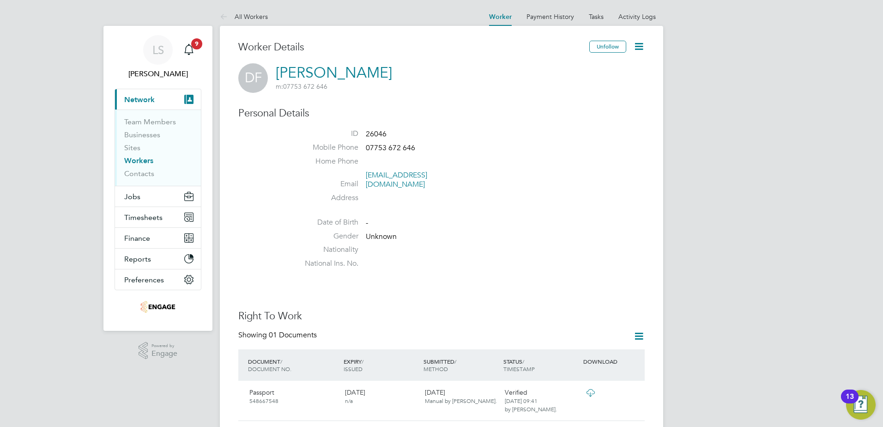
click at [137, 160] on link "Workers" at bounding box center [138, 160] width 29 height 9
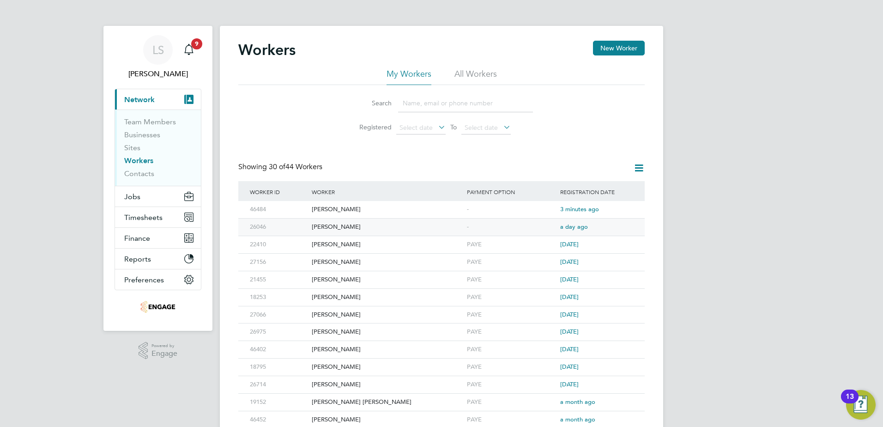
click at [357, 228] on div "[PERSON_NAME]" at bounding box center [386, 226] width 155 height 17
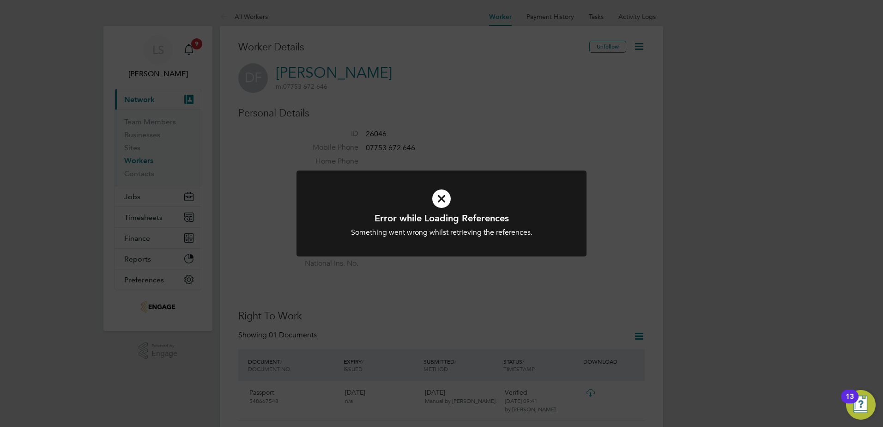
click at [673, 297] on div "Error while Loading References Something went wrong whilst retrieving the refer…" at bounding box center [441, 213] width 883 height 427
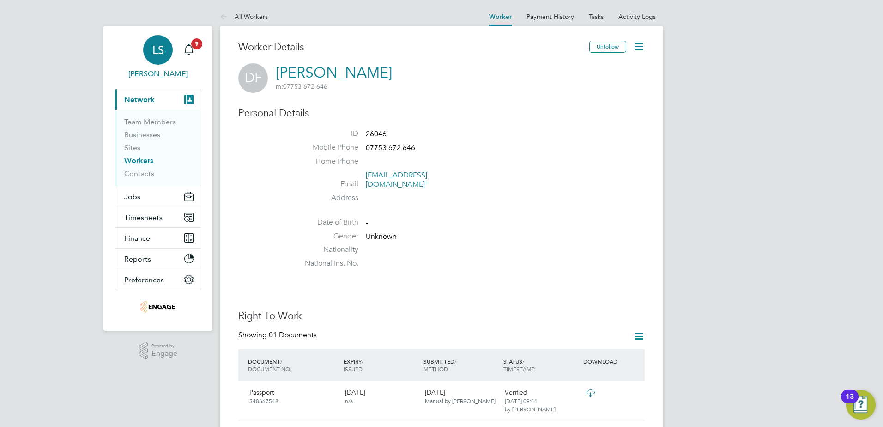
click at [159, 56] on span "LS" at bounding box center [158, 50] width 12 height 12
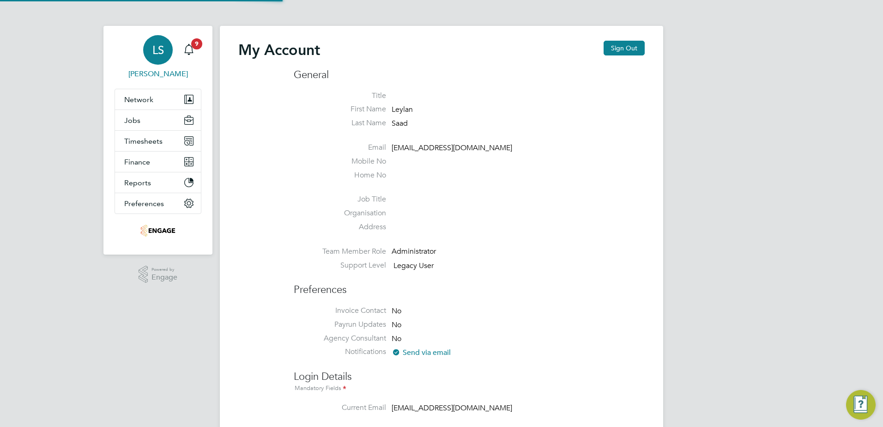
type input "[EMAIL_ADDRESS][DOMAIN_NAME]"
click at [619, 45] on button "Sign Out" at bounding box center [624, 48] width 41 height 15
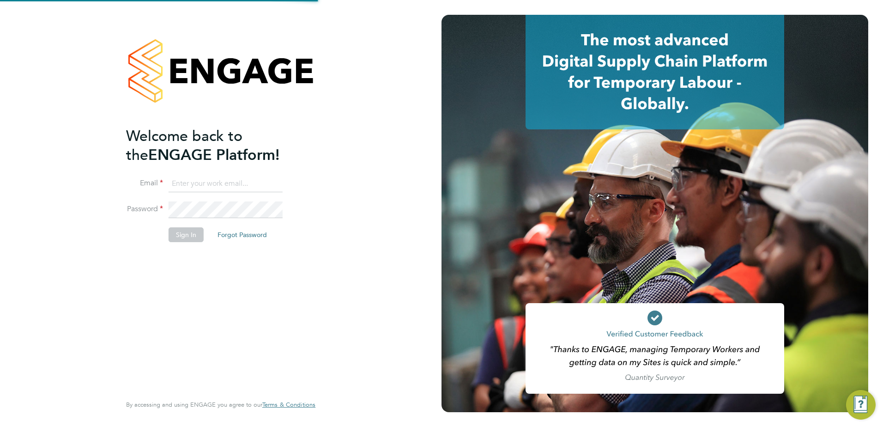
type input "[EMAIL_ADDRESS][DOMAIN_NAME]"
